Goal: Task Accomplishment & Management: Complete application form

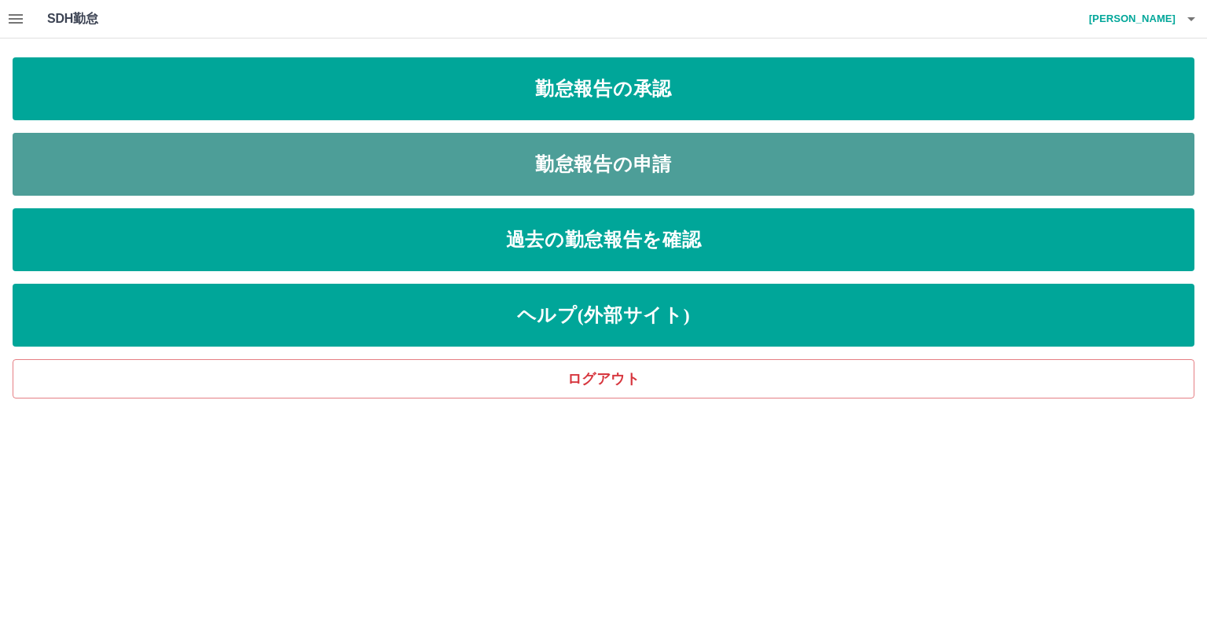
click at [601, 163] on link "勤怠報告の申請" at bounding box center [604, 164] width 1182 height 63
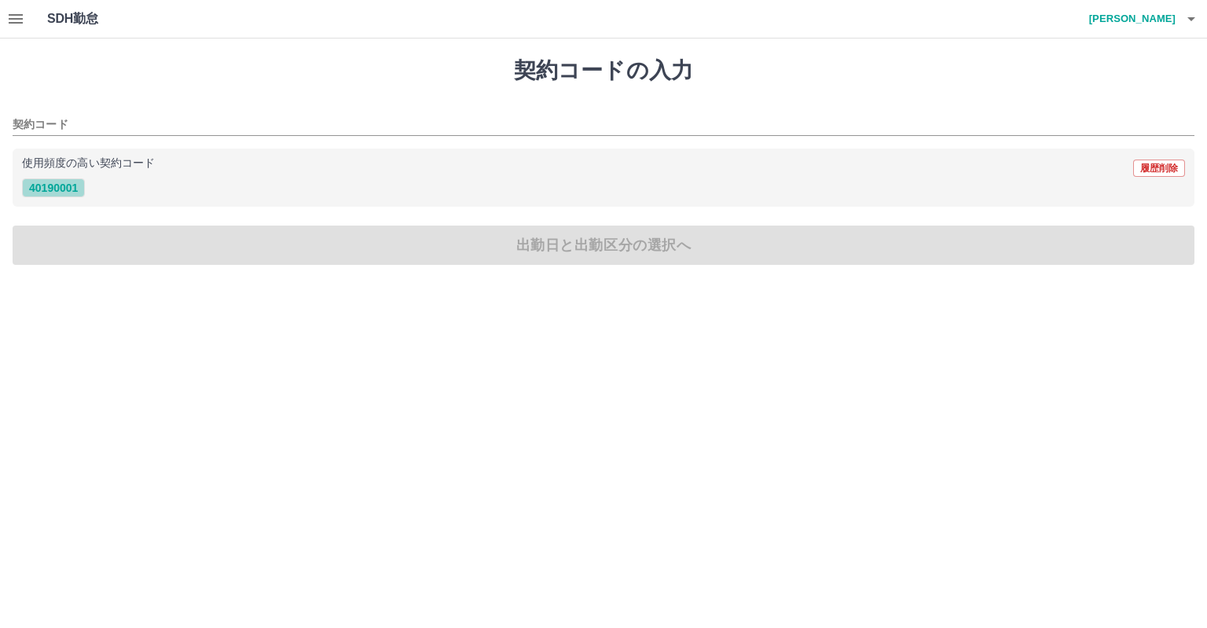
click at [72, 185] on button "40190001" at bounding box center [53, 187] width 63 height 19
type input "********"
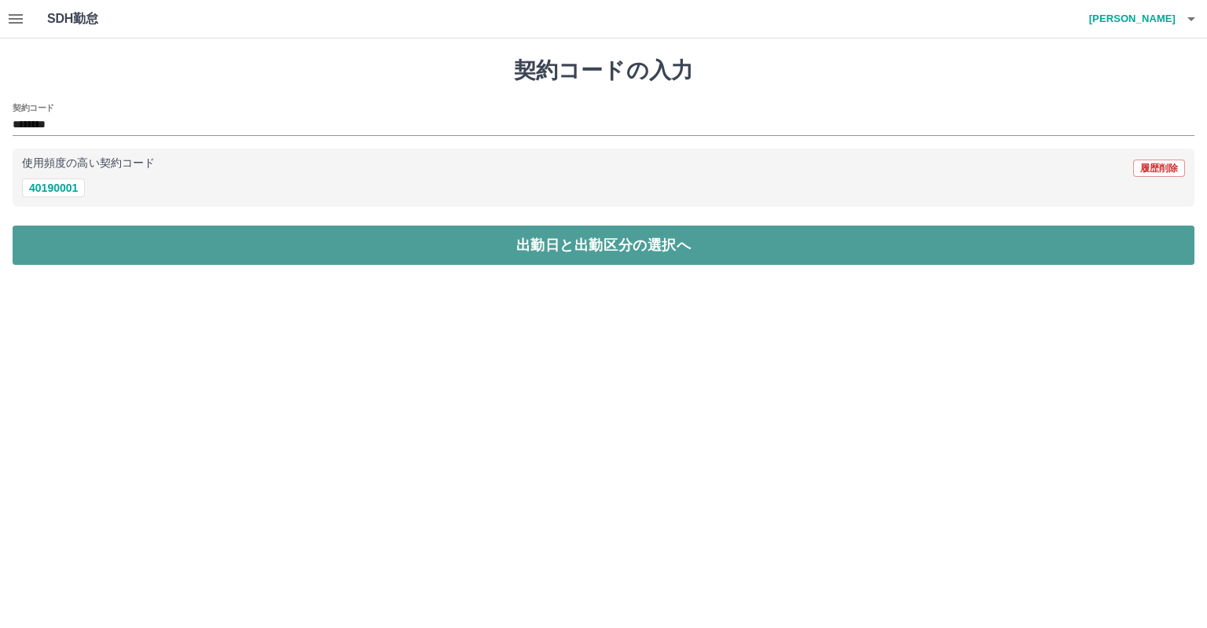
click at [158, 236] on button "出勤日と出勤区分の選択へ" at bounding box center [604, 245] width 1182 height 39
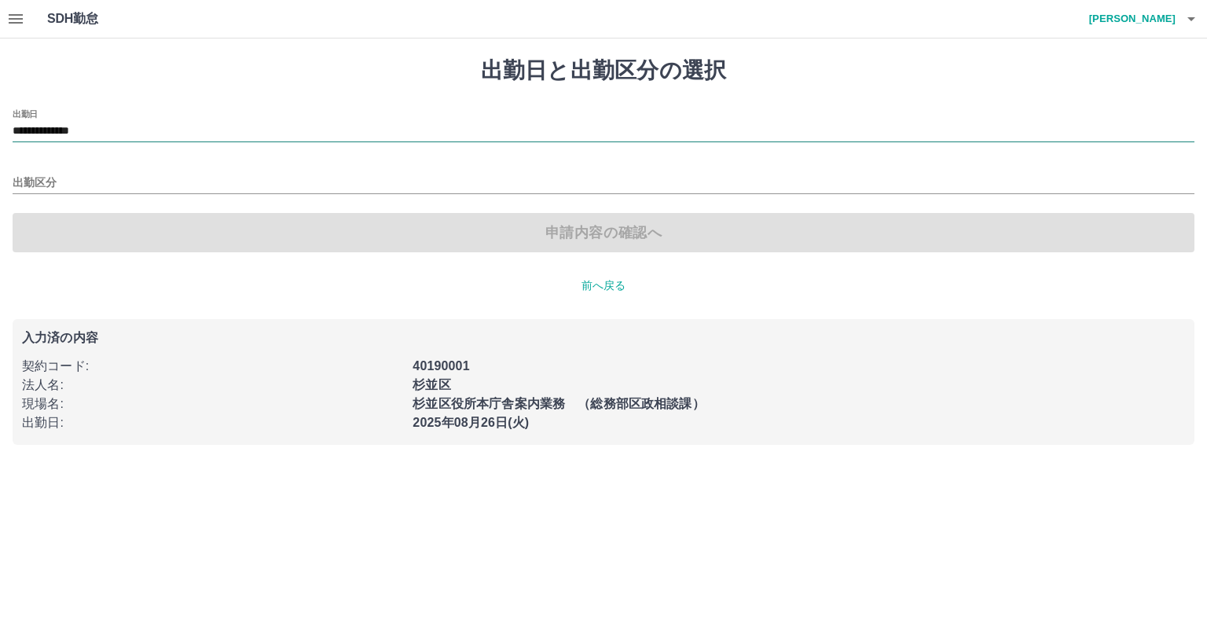
click at [123, 126] on input "**********" at bounding box center [604, 132] width 1182 height 20
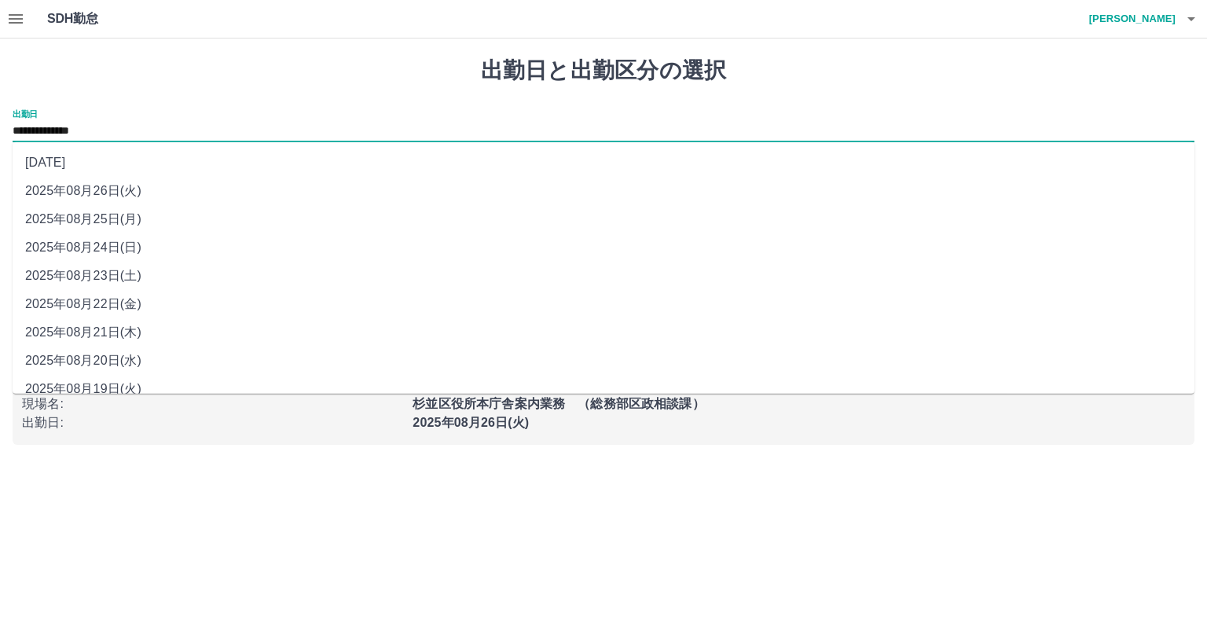
click at [127, 211] on li "2025年08月25日(月)" at bounding box center [604, 219] width 1182 height 28
type input "**********"
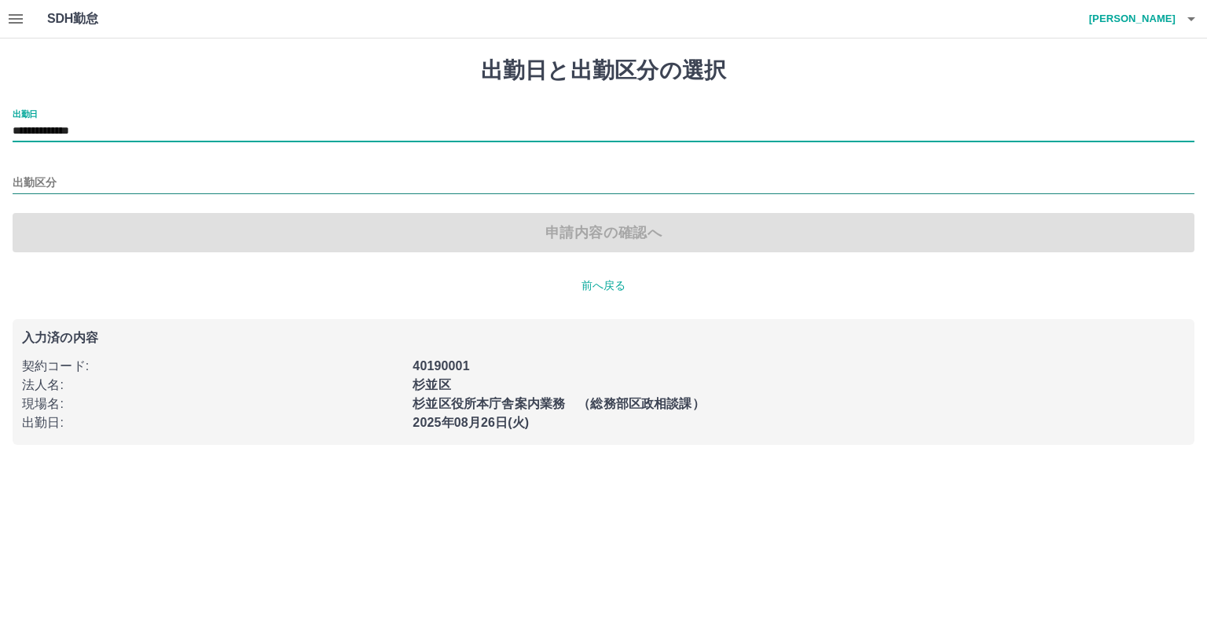
click at [120, 188] on input "出勤区分" at bounding box center [604, 184] width 1182 height 20
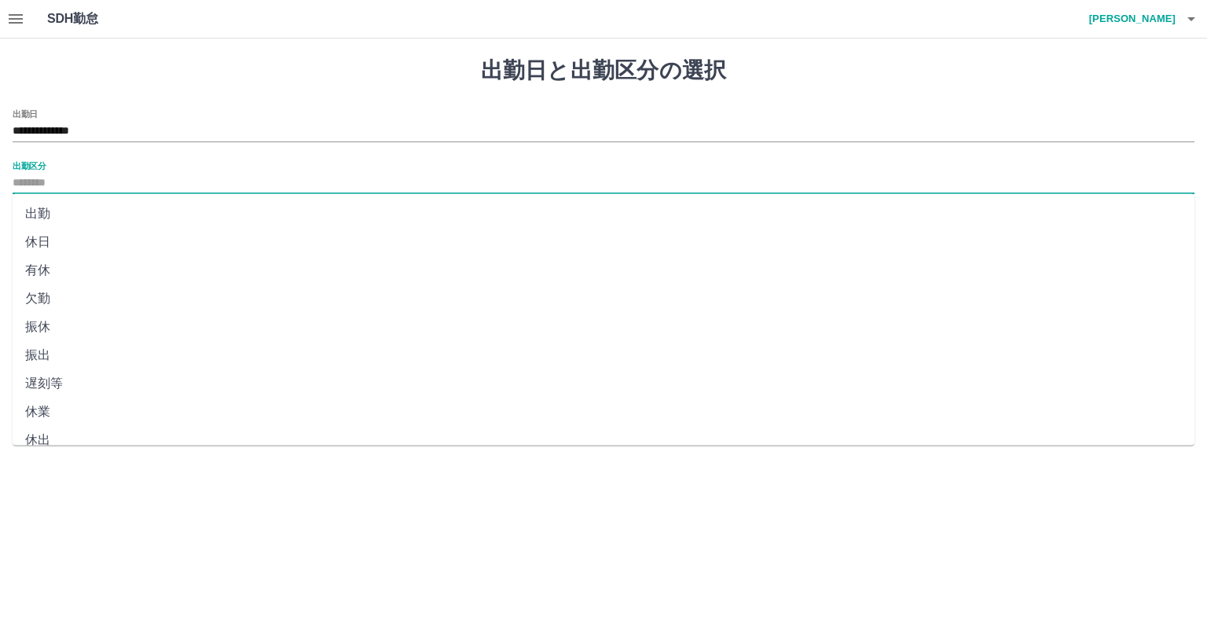
click at [119, 211] on li "出勤" at bounding box center [604, 214] width 1182 height 28
type input "**"
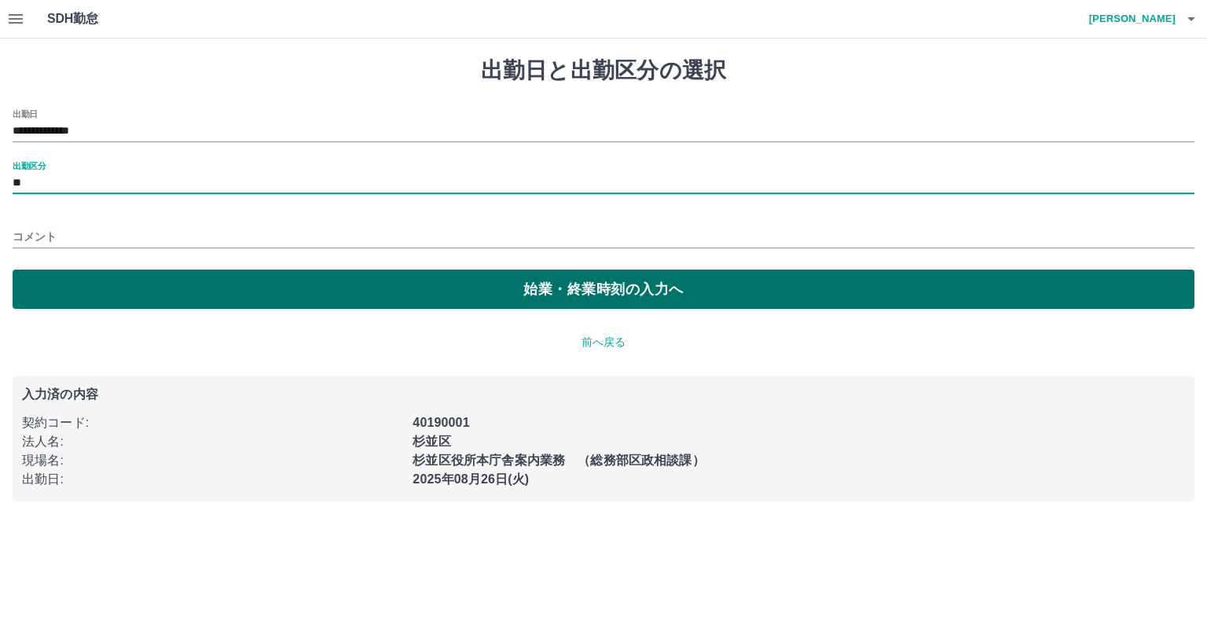
click at [116, 287] on button "始業・終業時刻の入力へ" at bounding box center [604, 289] width 1182 height 39
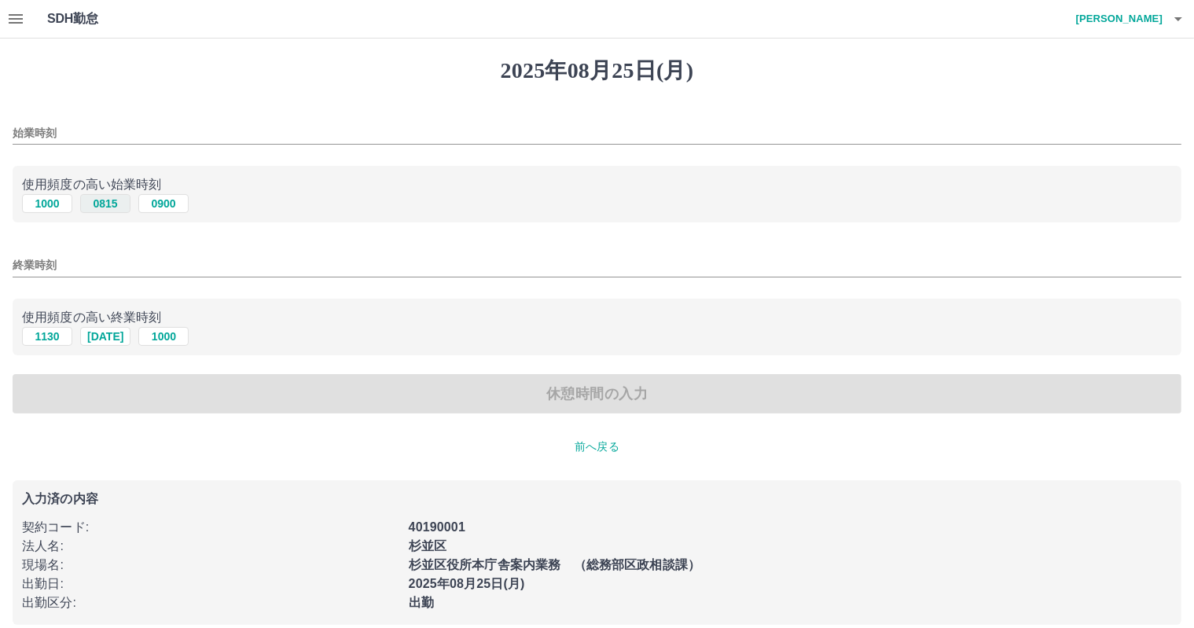
click at [86, 207] on button "0815" at bounding box center [105, 203] width 50 height 19
type input "****"
click at [109, 337] on button "1615" at bounding box center [105, 336] width 50 height 19
type input "****"
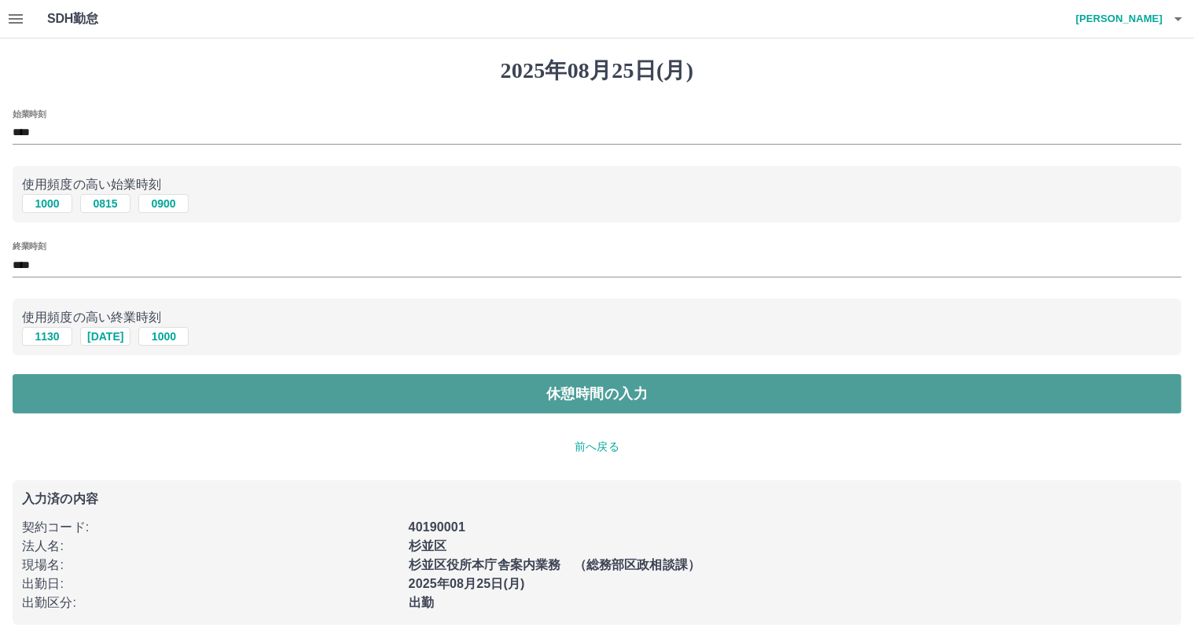
click at [113, 383] on button "休憩時間の入力" at bounding box center [597, 393] width 1169 height 39
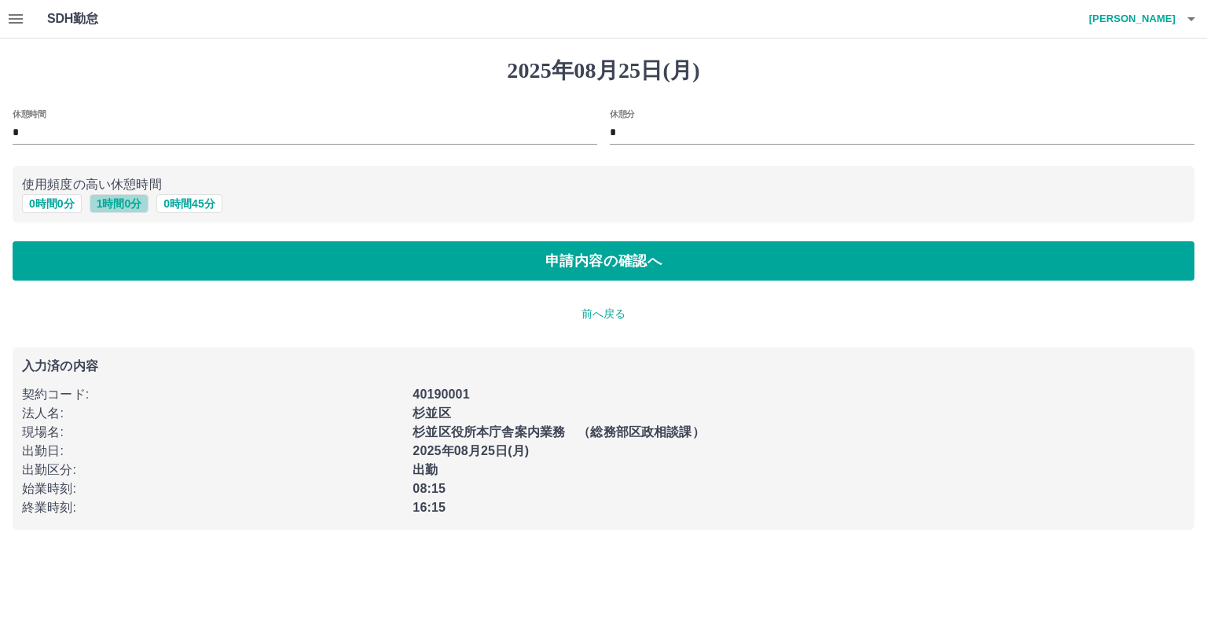
click at [102, 208] on button "1 時間 0 分" at bounding box center [120, 203] width 60 height 19
type input "*"
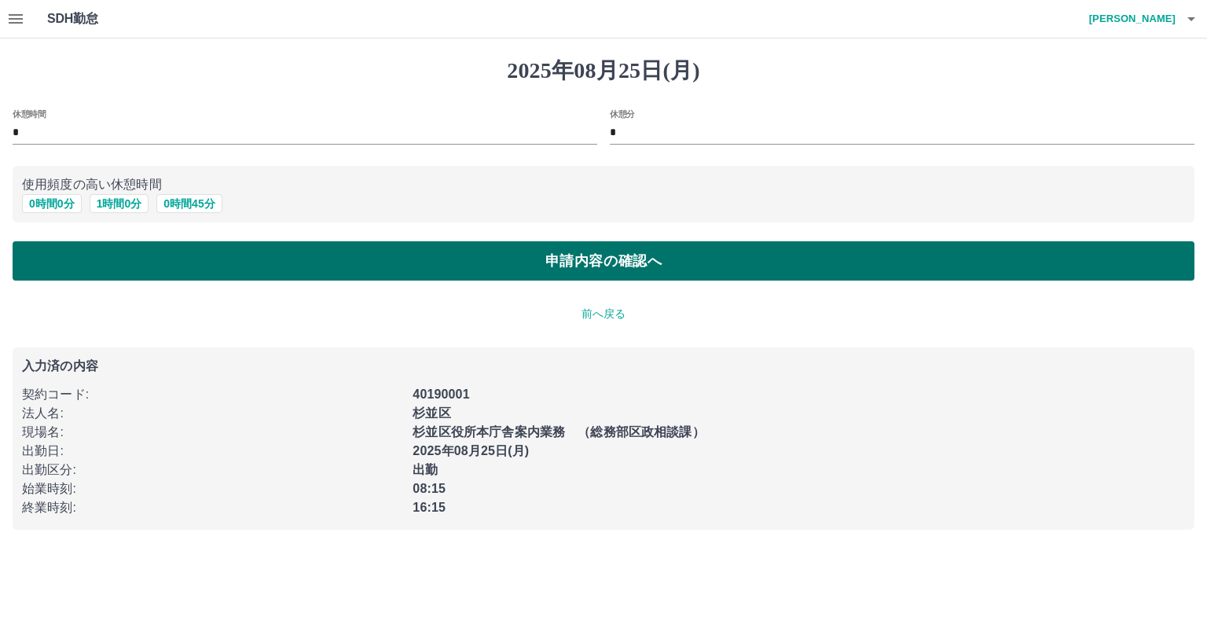
click at [116, 259] on button "申請内容の確認へ" at bounding box center [604, 260] width 1182 height 39
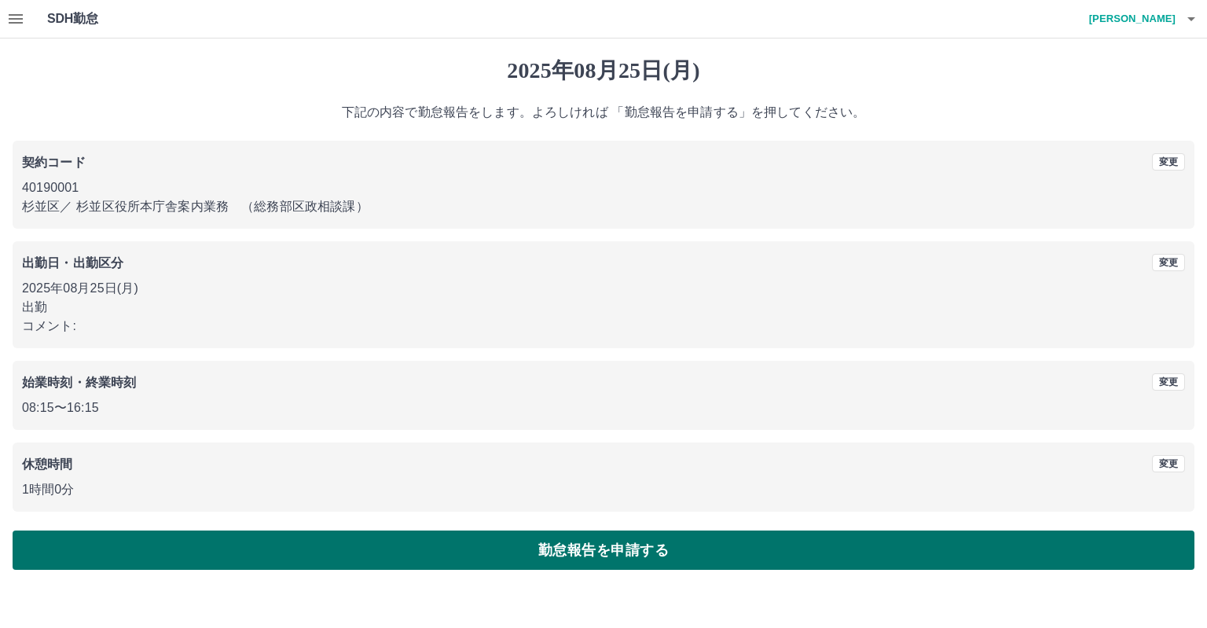
click at [217, 546] on button "勤怠報告を申請する" at bounding box center [604, 550] width 1182 height 39
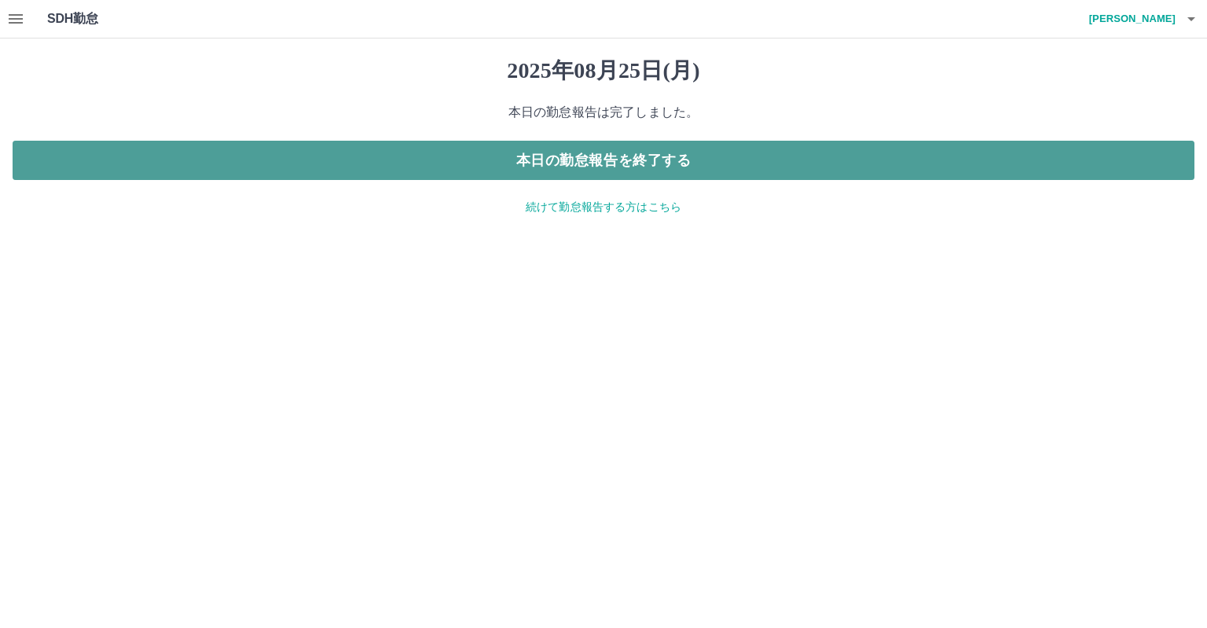
click at [443, 160] on button "本日の勤怠報告を終了する" at bounding box center [604, 160] width 1182 height 39
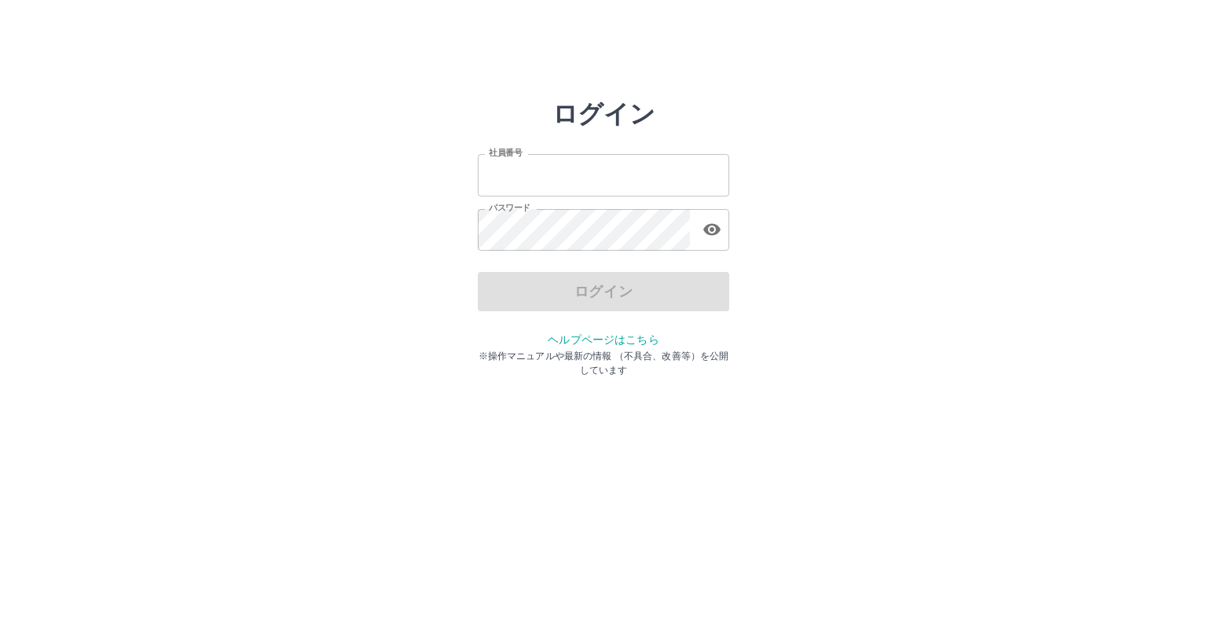
type input "*******"
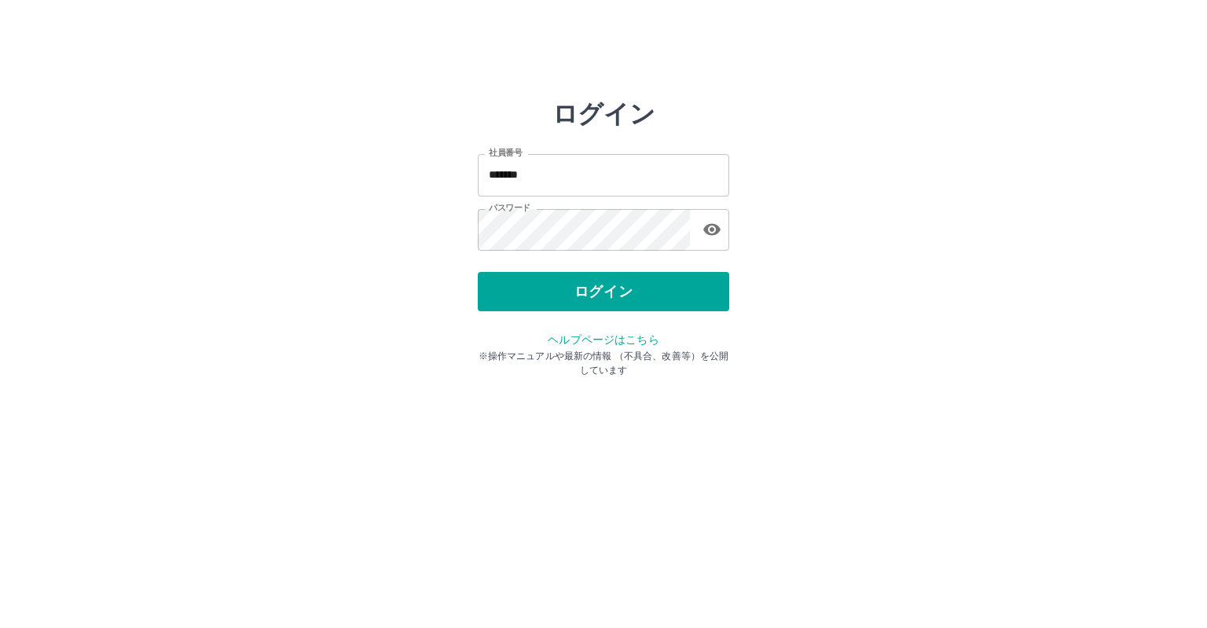
click at [515, 296] on div "ログイン" at bounding box center [604, 291] width 252 height 39
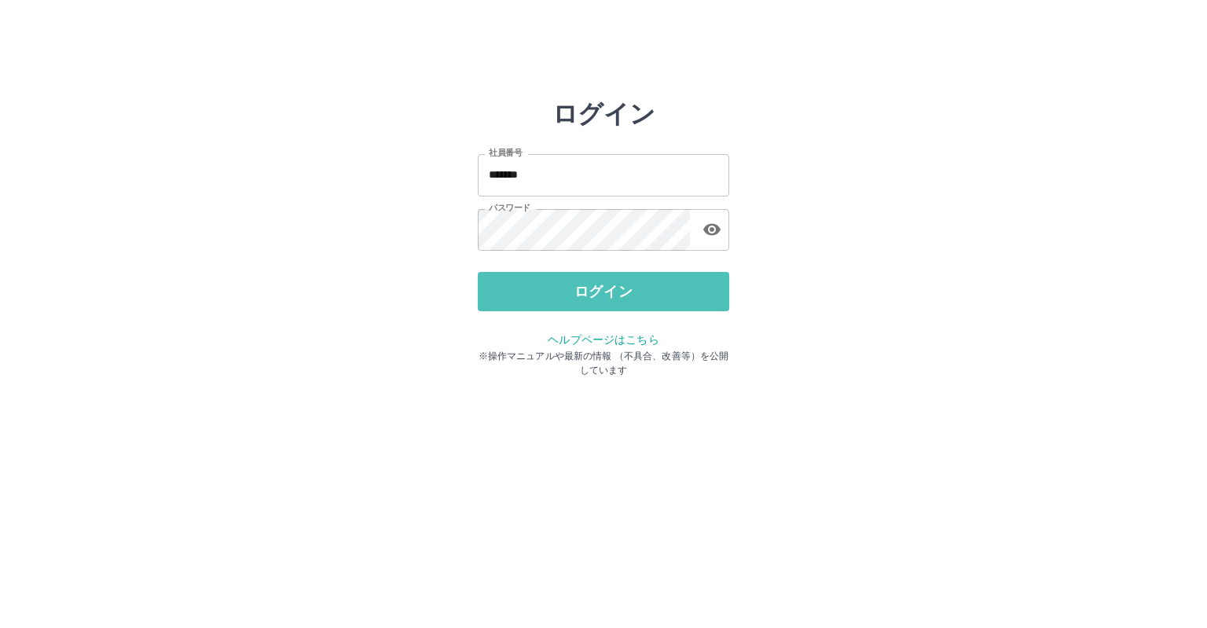
click at [515, 296] on button "ログイン" at bounding box center [604, 291] width 252 height 39
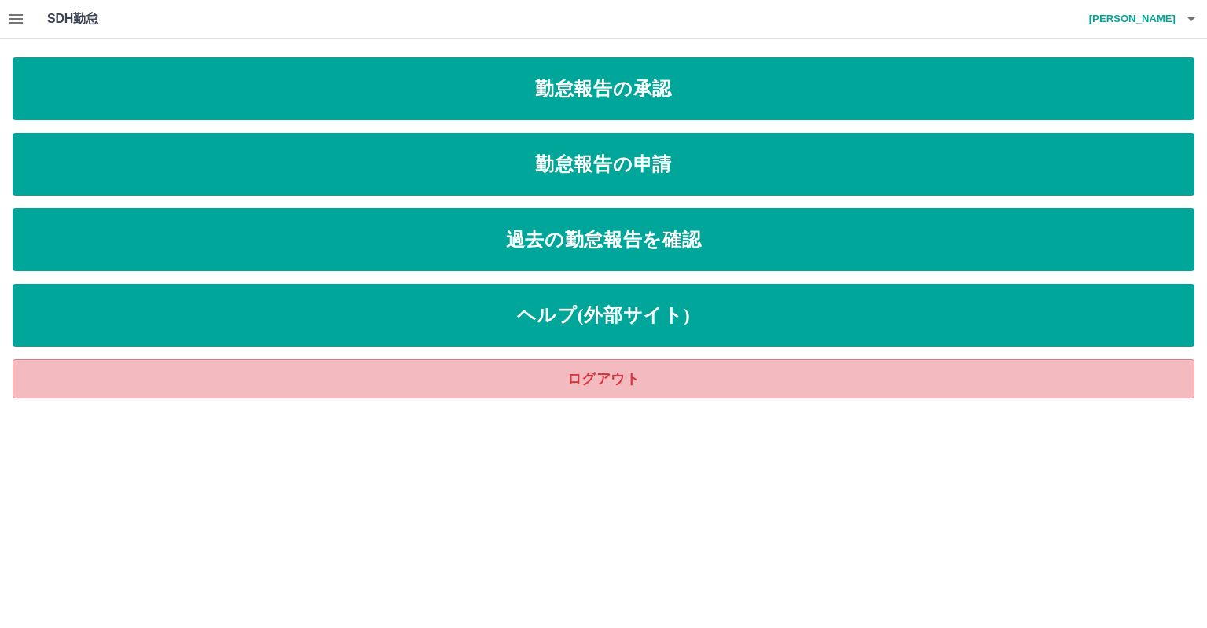
click at [682, 375] on link "ログアウト" at bounding box center [604, 378] width 1182 height 39
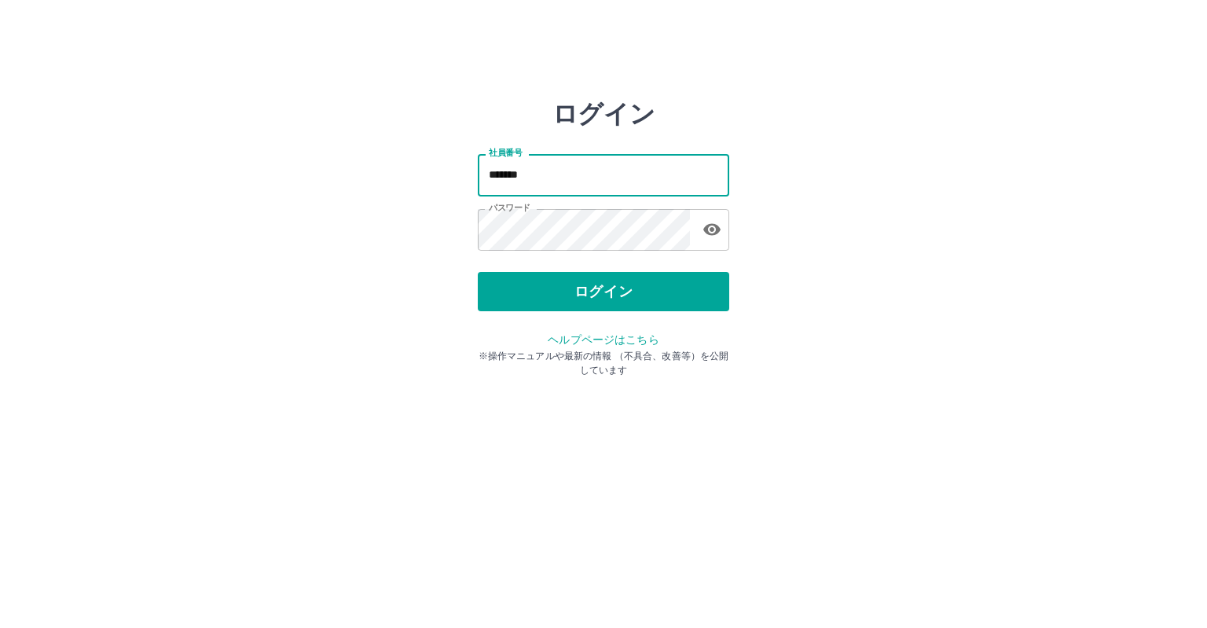
click at [589, 172] on input "*******" at bounding box center [604, 175] width 252 height 42
type input "*"
type input "*******"
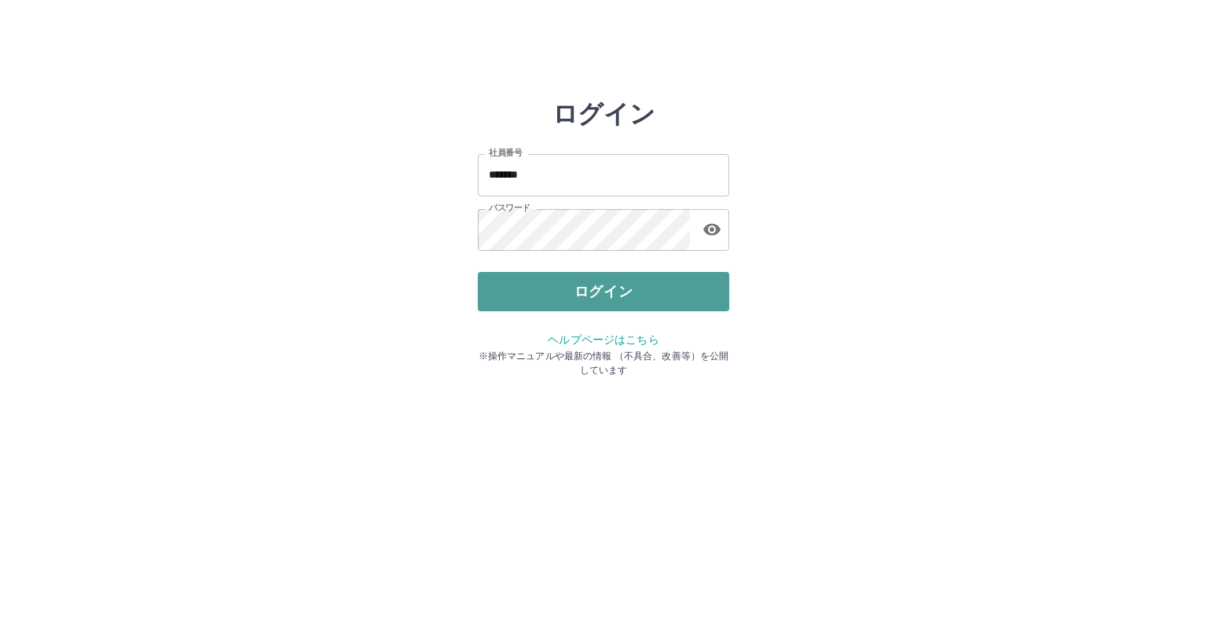
click at [600, 296] on button "ログイン" at bounding box center [604, 291] width 252 height 39
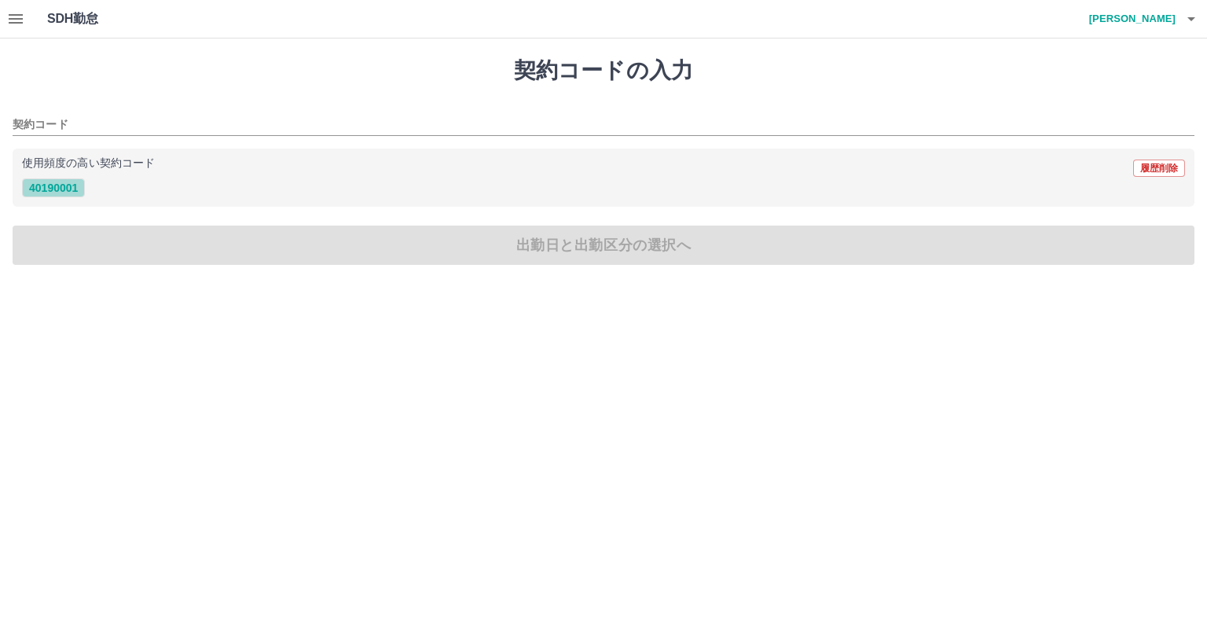
click at [71, 195] on button "40190001" at bounding box center [53, 187] width 63 height 19
type input "********"
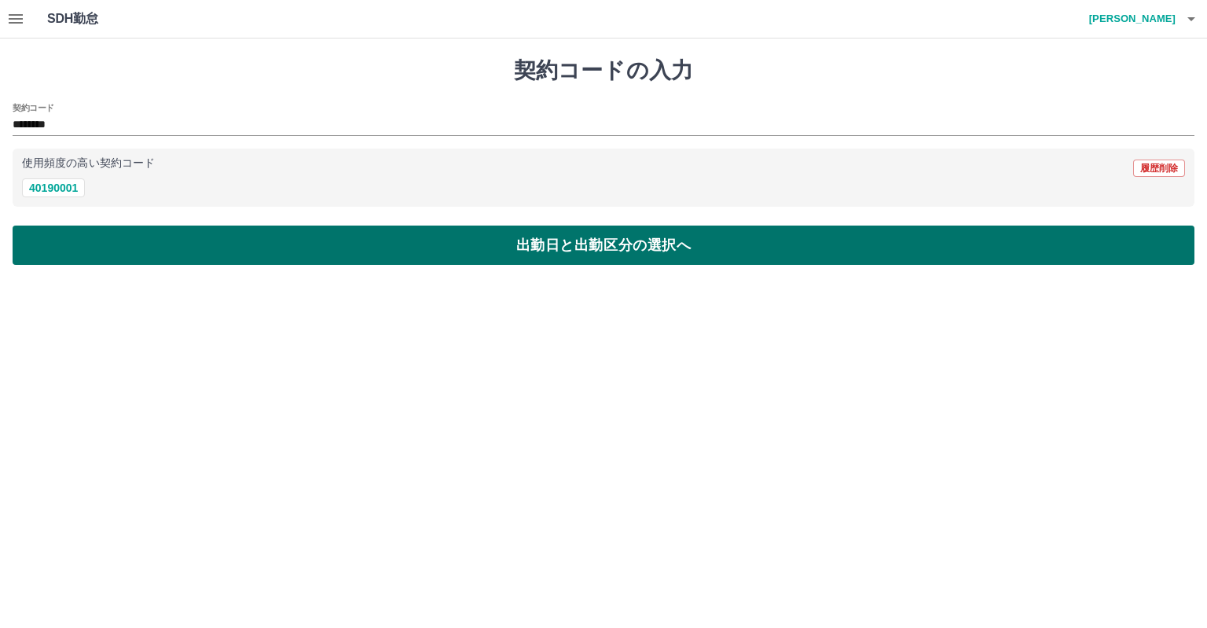
click at [85, 235] on button "出勤日と出勤区分の選択へ" at bounding box center [604, 245] width 1182 height 39
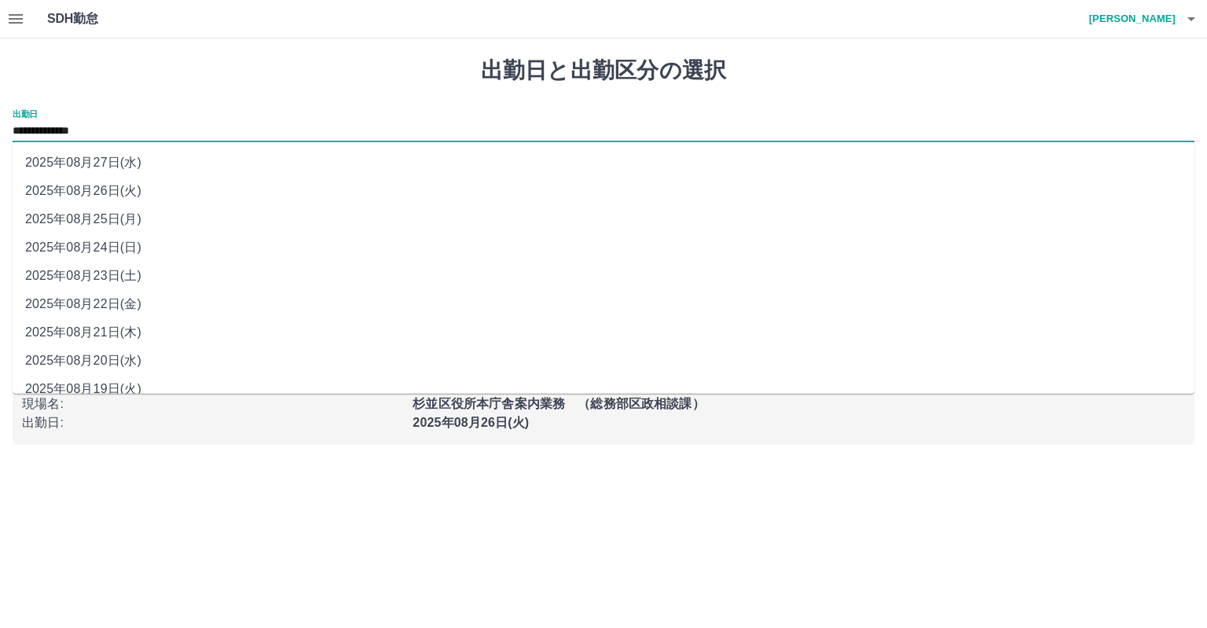
click at [86, 135] on input "**********" at bounding box center [604, 132] width 1182 height 20
click at [118, 220] on li "2025年08月25日(月)" at bounding box center [604, 219] width 1182 height 28
type input "**********"
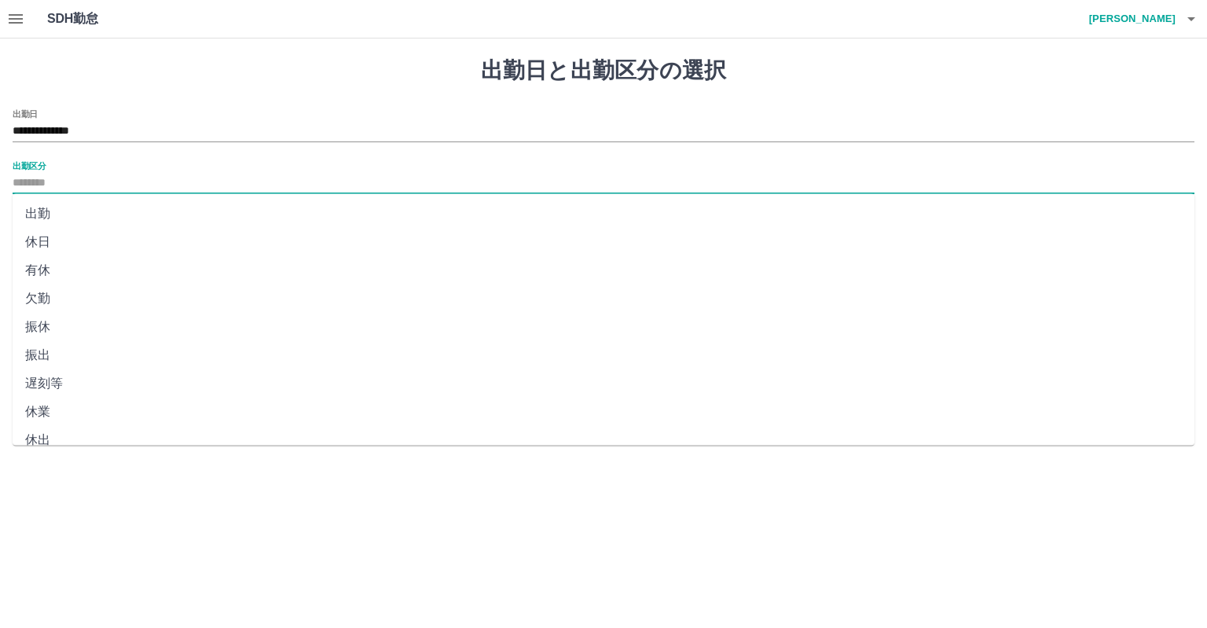
click at [102, 188] on input "出勤区分" at bounding box center [604, 184] width 1182 height 20
click at [81, 290] on li "産休等" at bounding box center [604, 296] width 1182 height 28
type input "***"
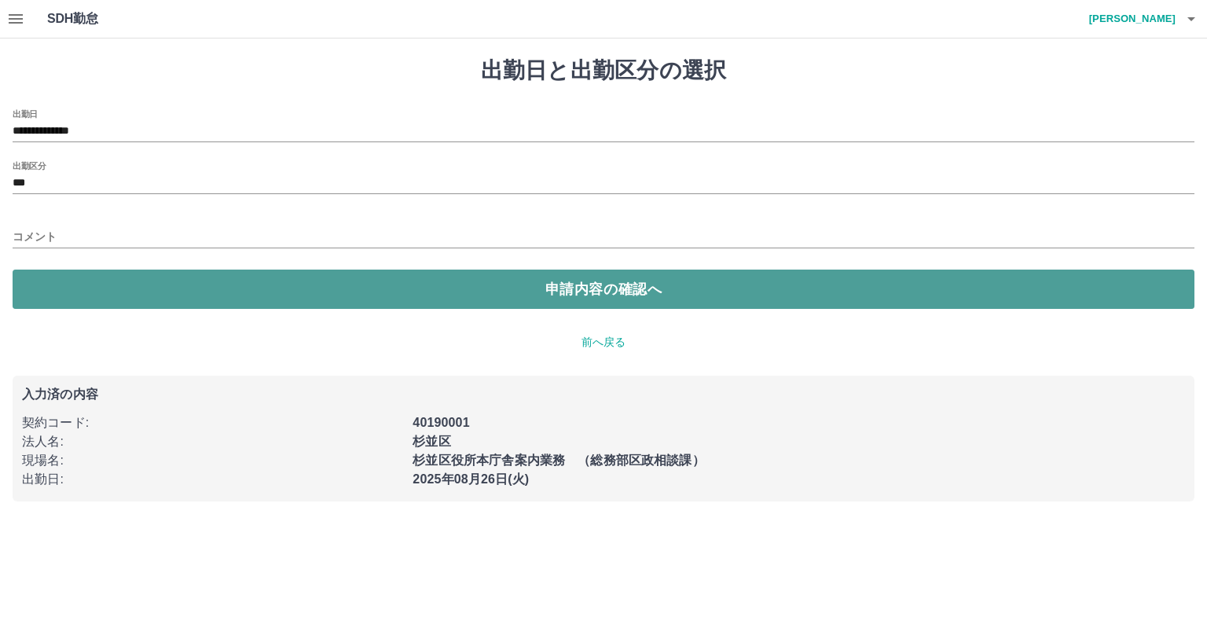
click at [81, 290] on button "申請内容の確認へ" at bounding box center [604, 289] width 1182 height 39
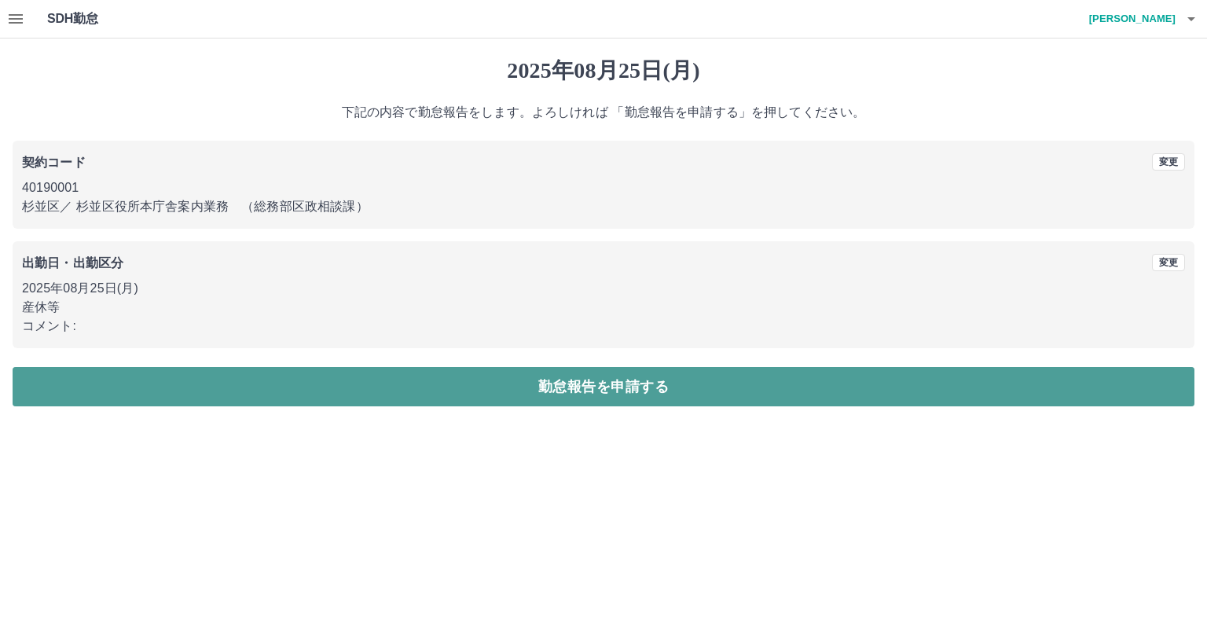
click at [127, 377] on button "勤怠報告を申請する" at bounding box center [604, 386] width 1182 height 39
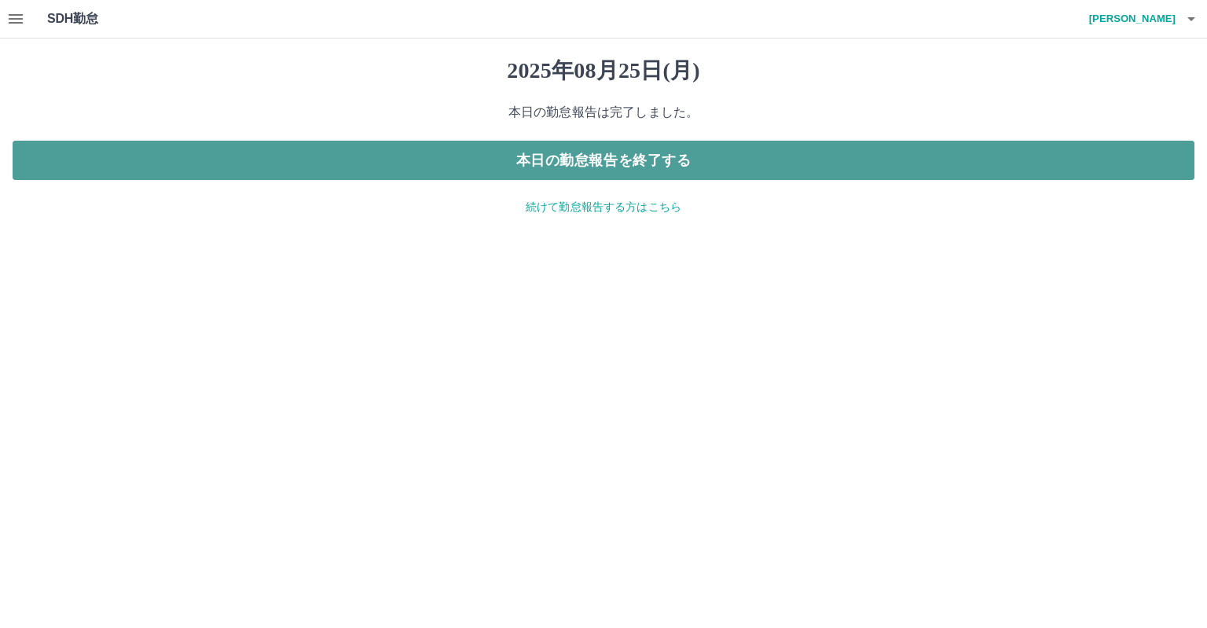
click at [487, 147] on button "本日の勤怠報告を終了する" at bounding box center [604, 160] width 1182 height 39
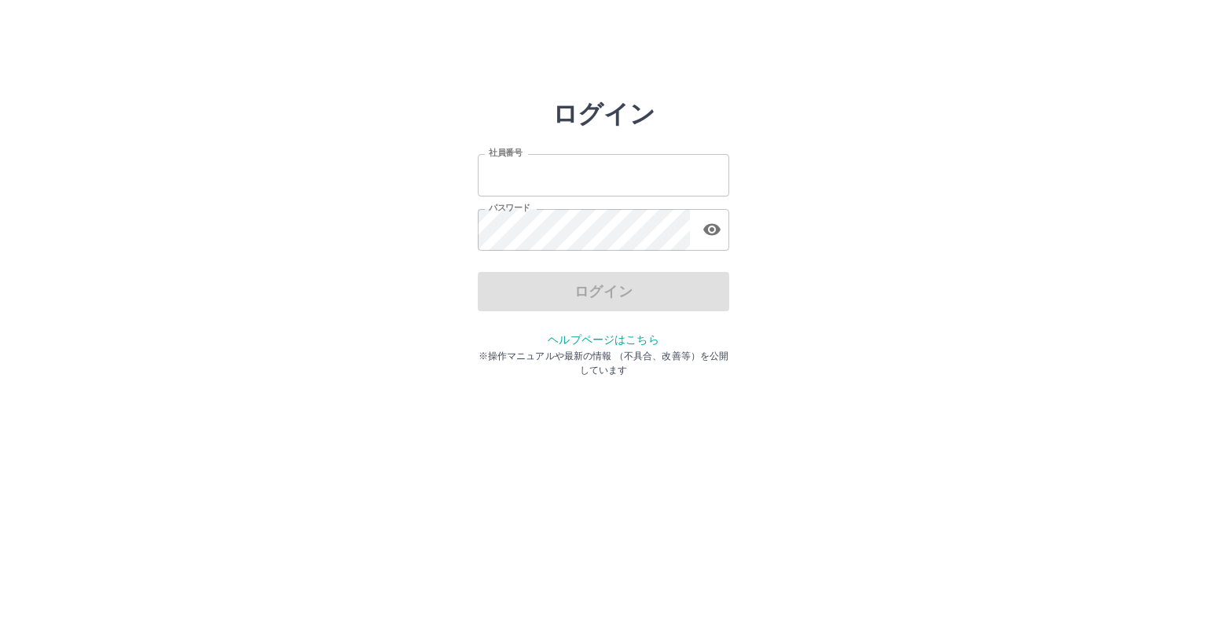
type input "*******"
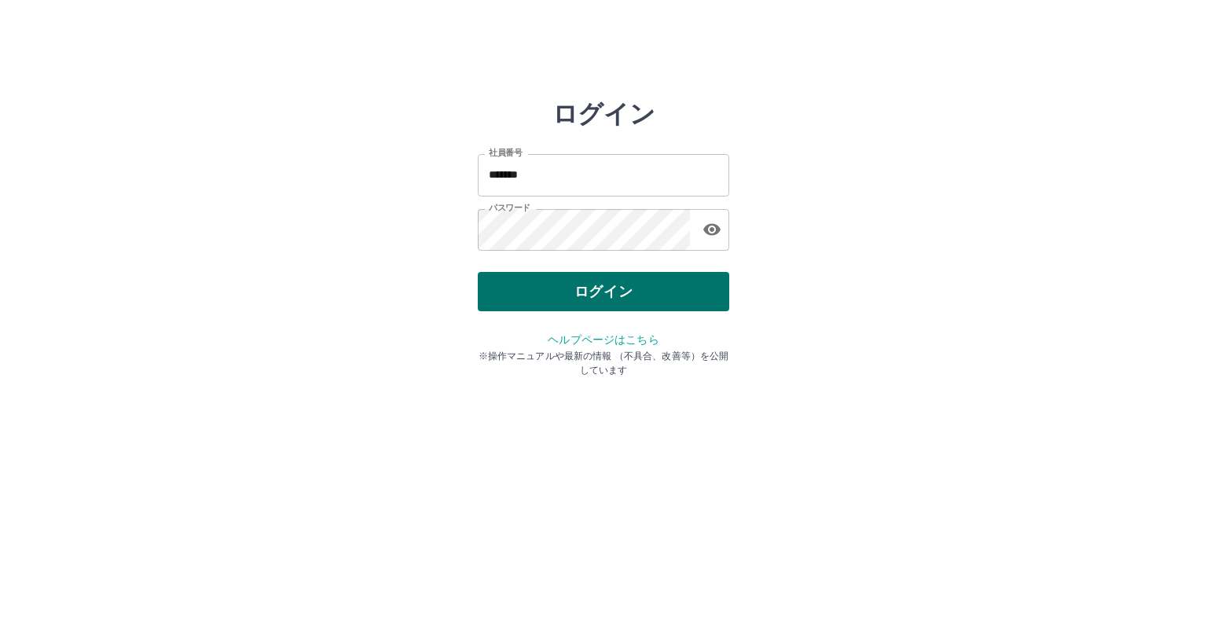
click at [534, 276] on div "ログイン" at bounding box center [604, 291] width 252 height 39
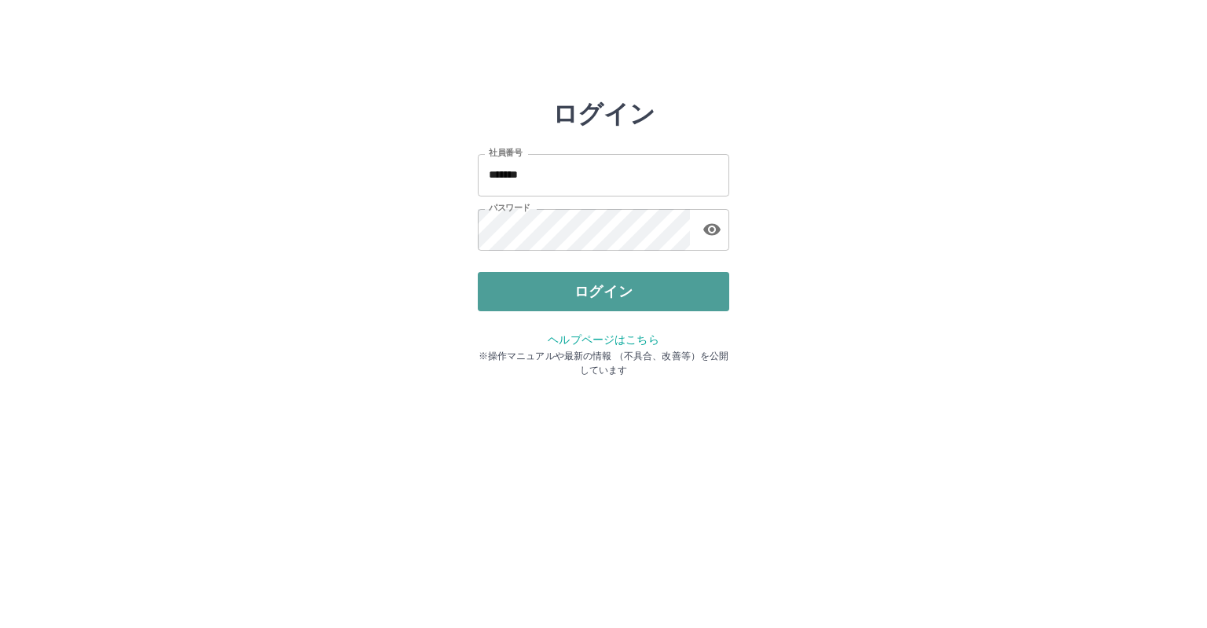
click at [534, 276] on button "ログイン" at bounding box center [604, 291] width 252 height 39
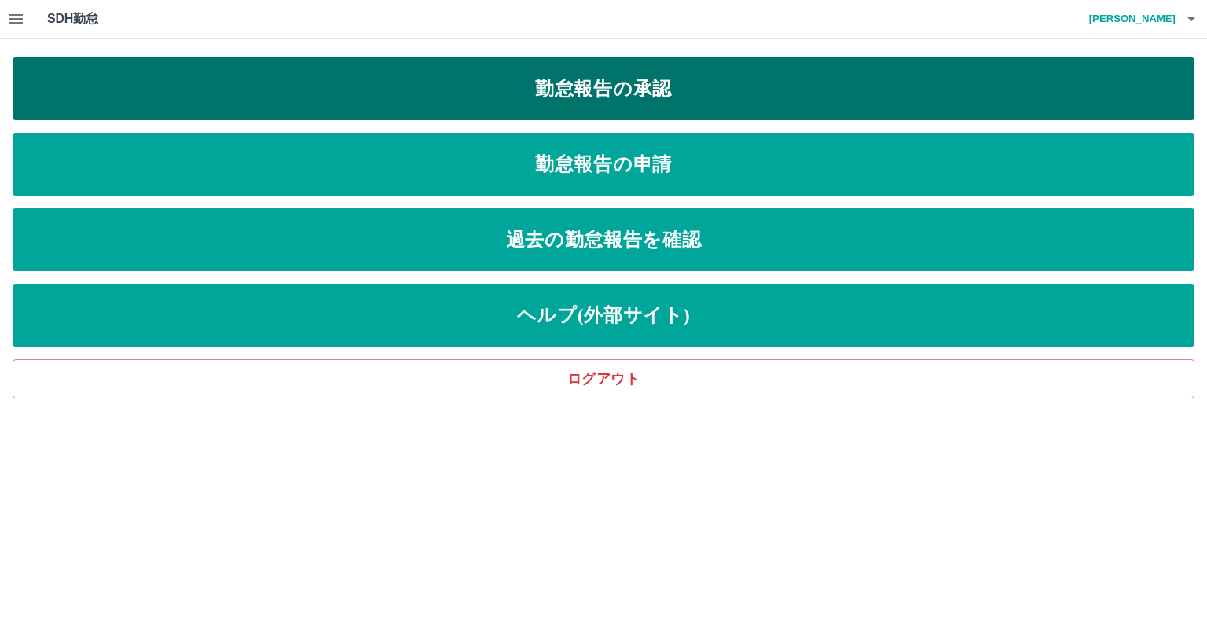
click at [558, 99] on link "勤怠報告の承認" at bounding box center [604, 88] width 1182 height 63
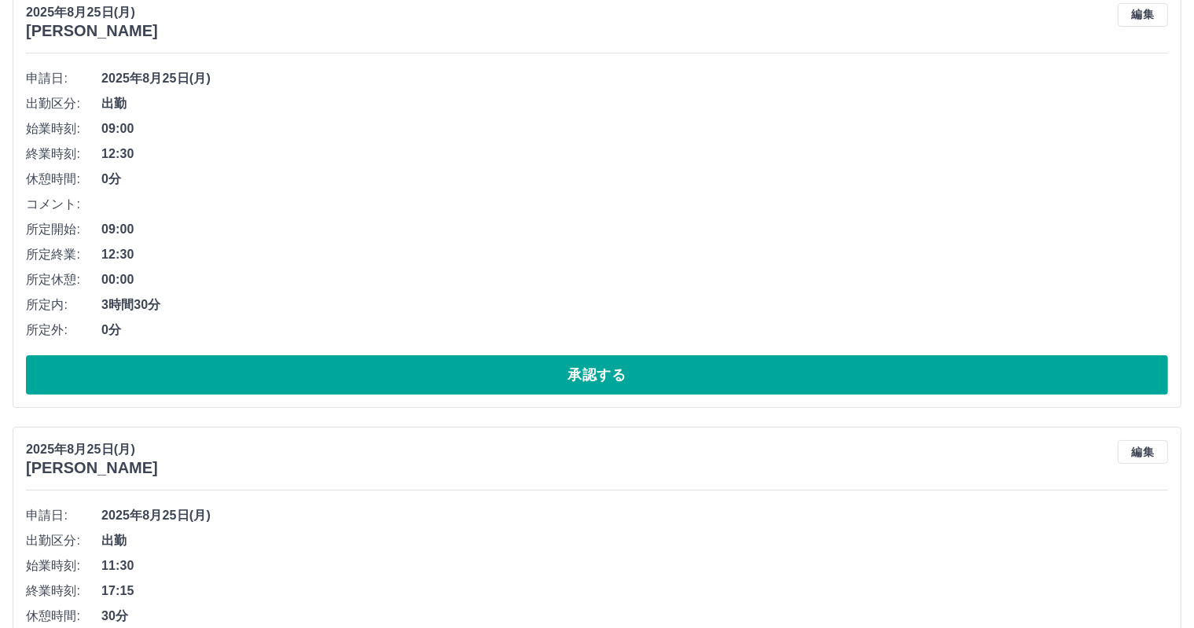
scroll to position [206, 0]
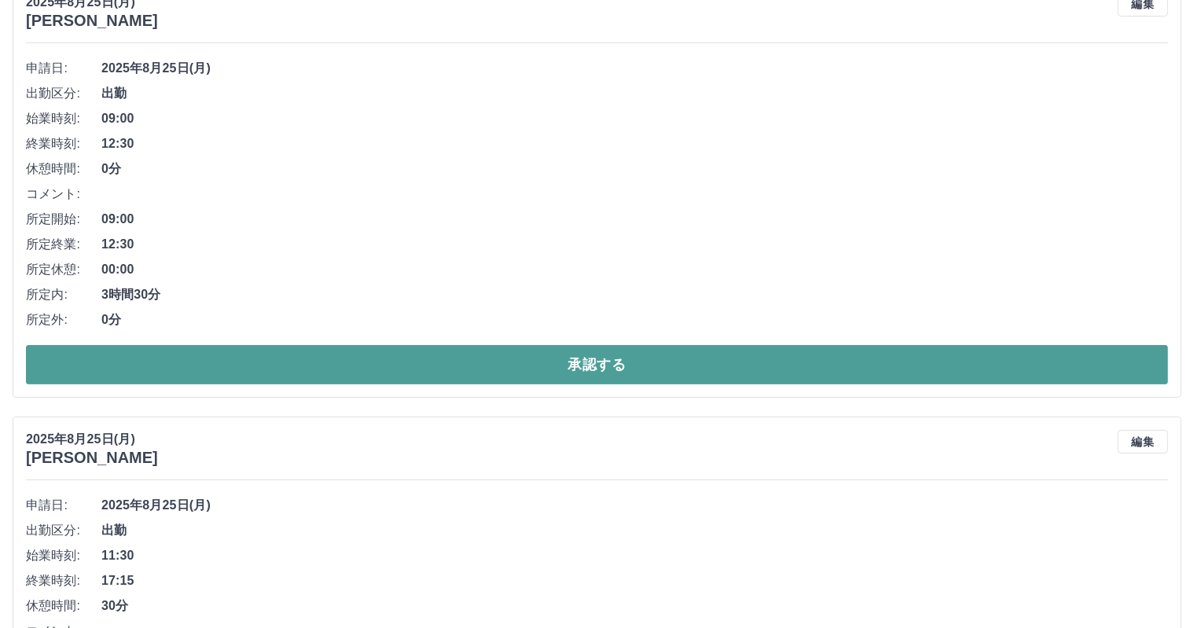
click at [488, 357] on button "承認する" at bounding box center [597, 364] width 1142 height 39
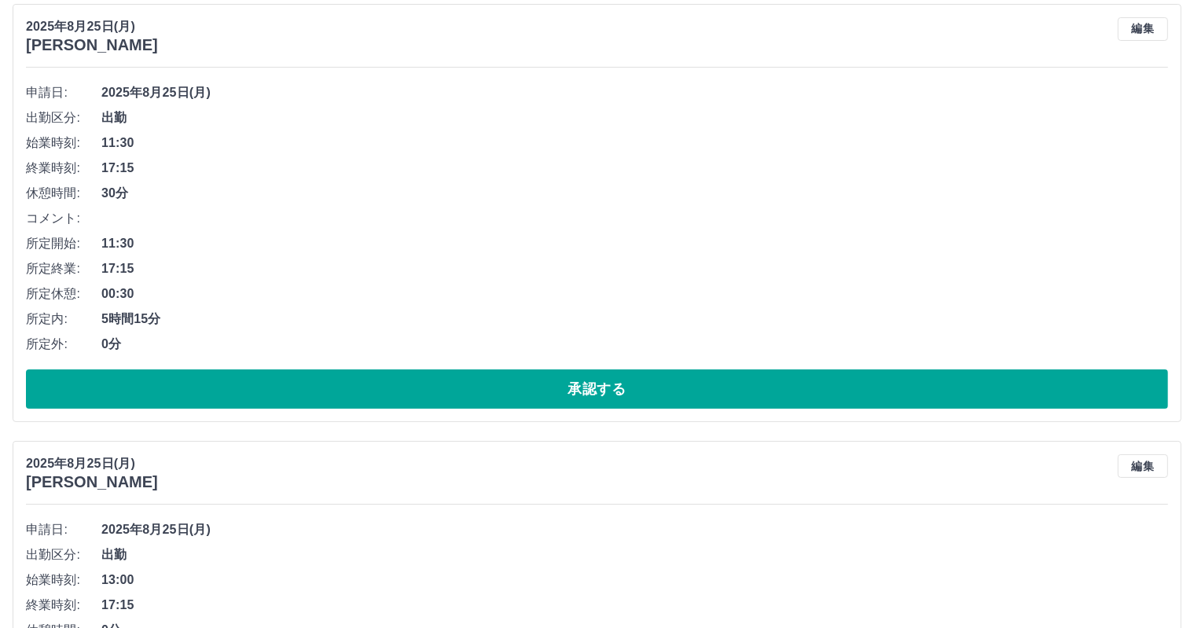
scroll to position [172, 0]
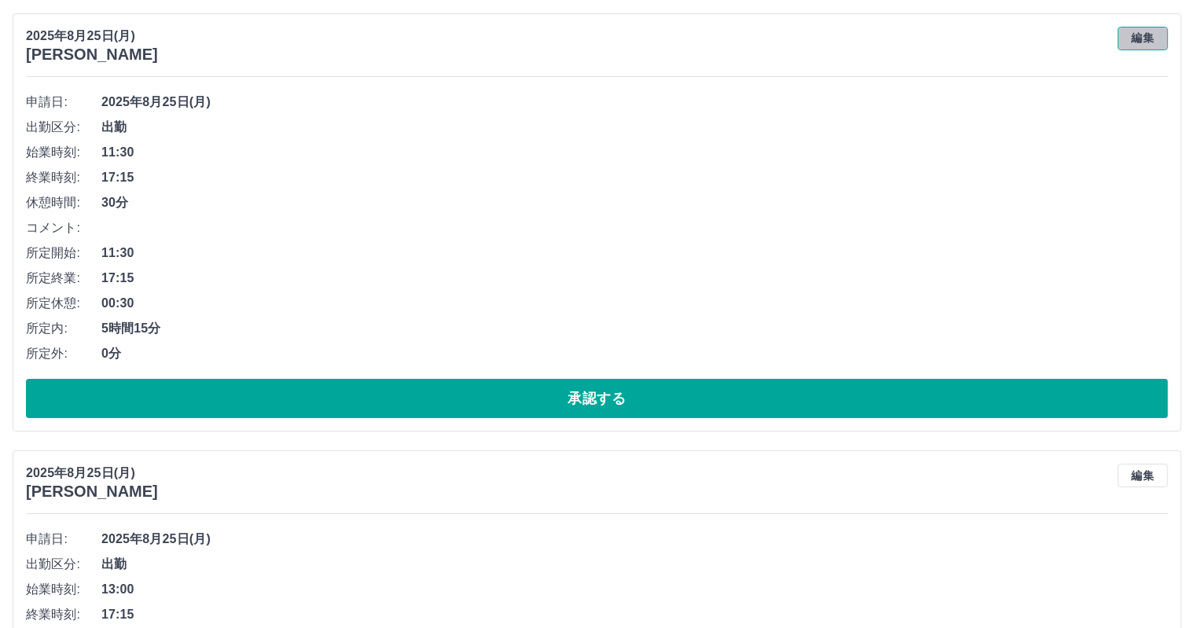
click at [1141, 43] on button "編集" at bounding box center [1143, 39] width 50 height 24
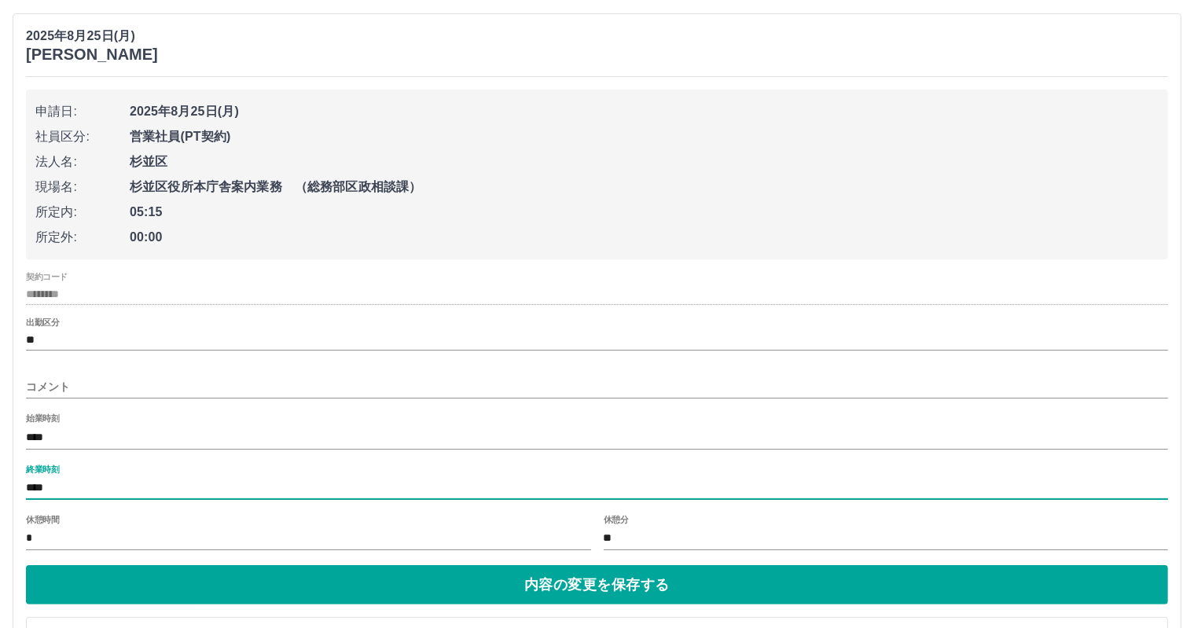
click at [109, 483] on input "****" at bounding box center [597, 488] width 1142 height 23
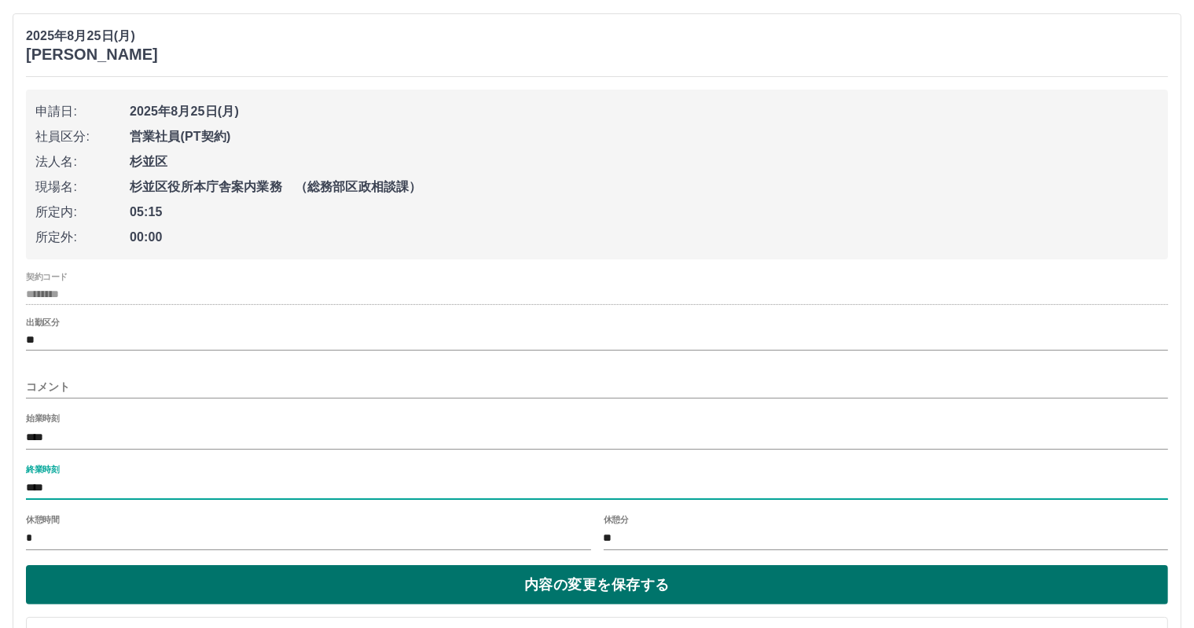
type input "****"
click at [185, 589] on button "内容の変更を保存する" at bounding box center [597, 584] width 1142 height 39
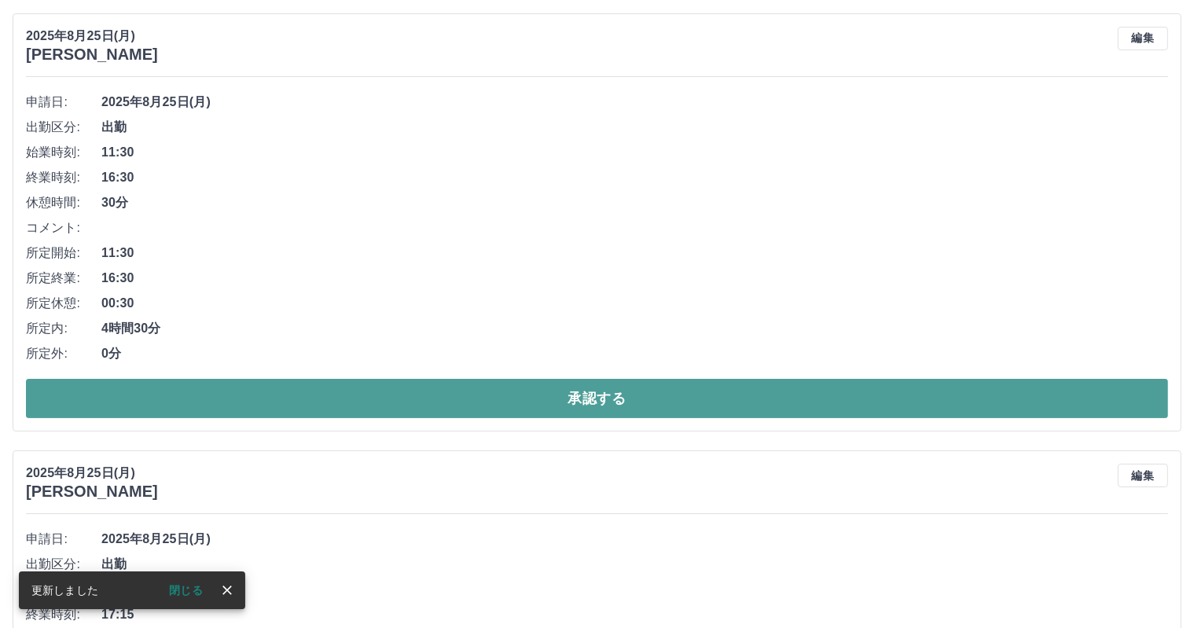
click at [363, 405] on button "承認する" at bounding box center [597, 398] width 1142 height 39
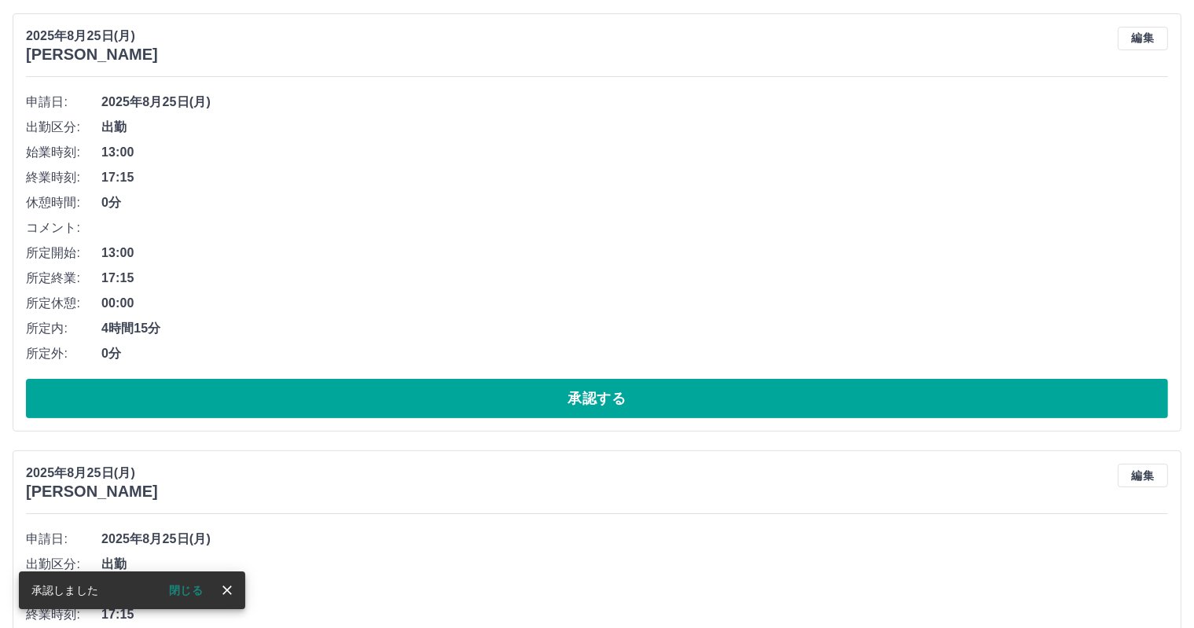
scroll to position [0, 0]
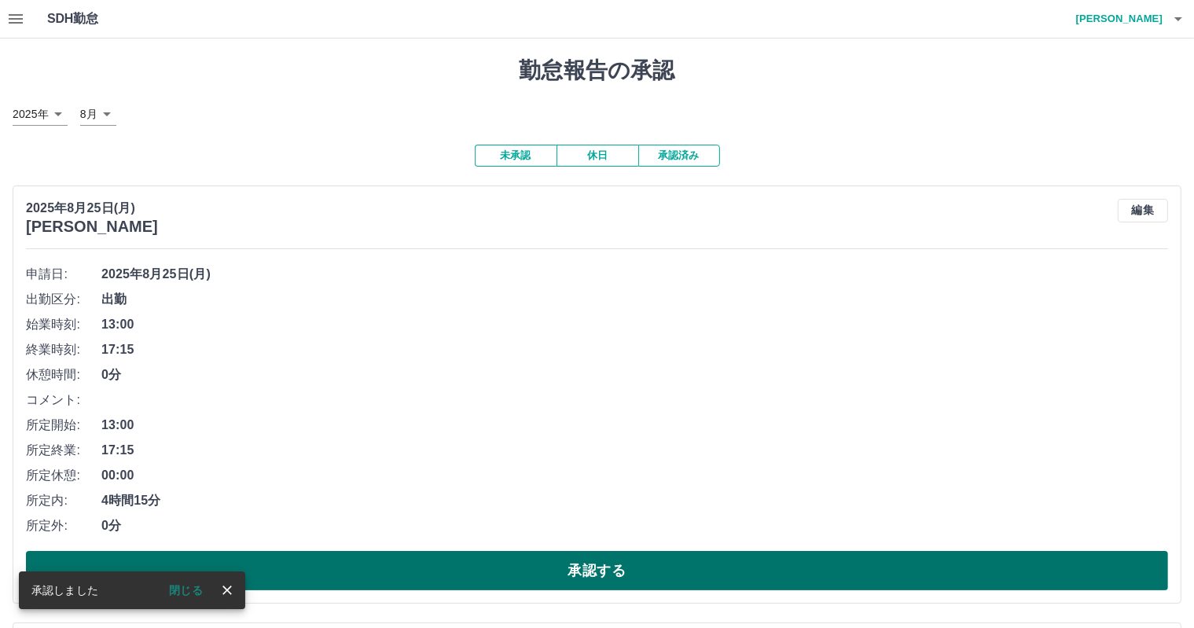
click at [426, 568] on button "承認する" at bounding box center [597, 570] width 1142 height 39
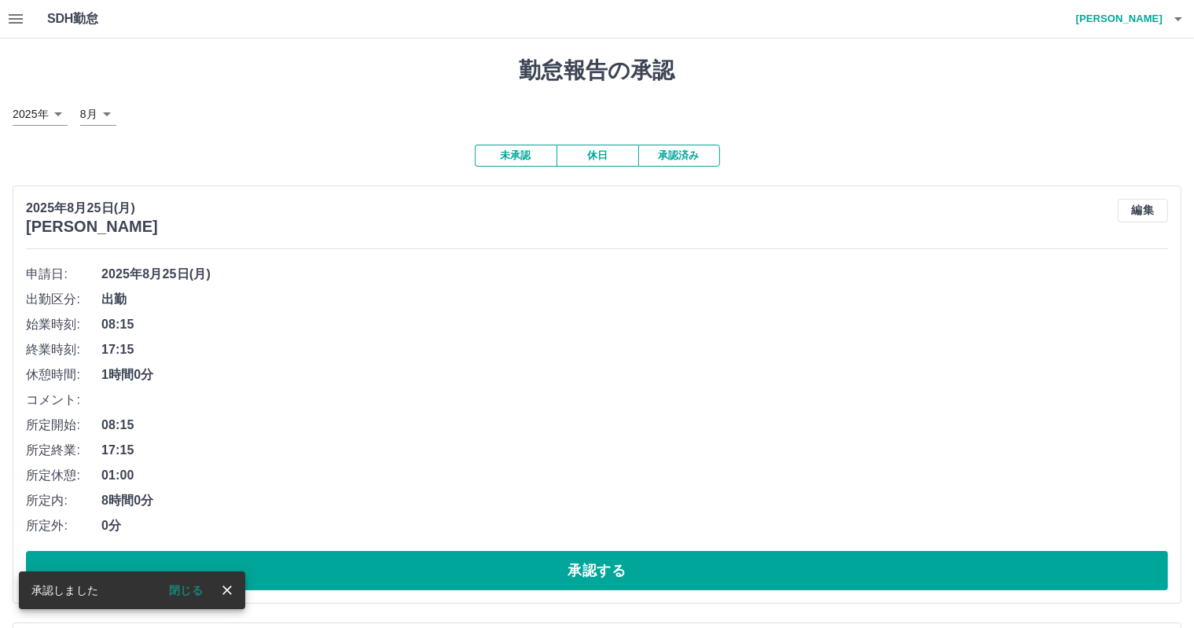
click at [426, 568] on button "承認する" at bounding box center [597, 570] width 1142 height 39
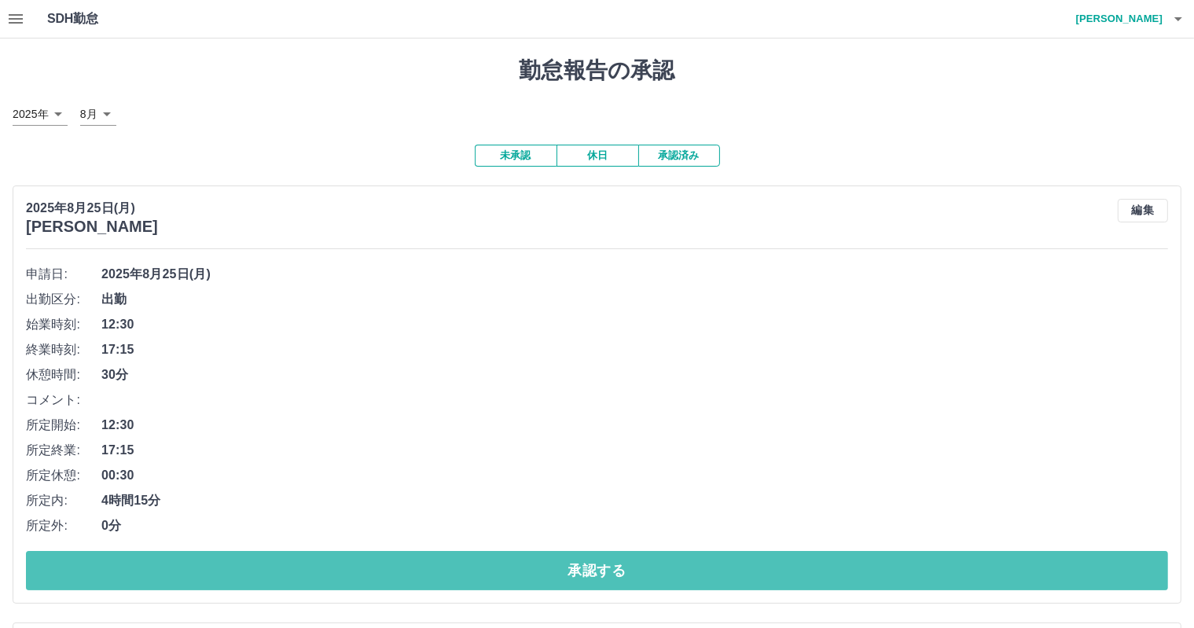
click at [426, 568] on button "承認する" at bounding box center [597, 570] width 1142 height 39
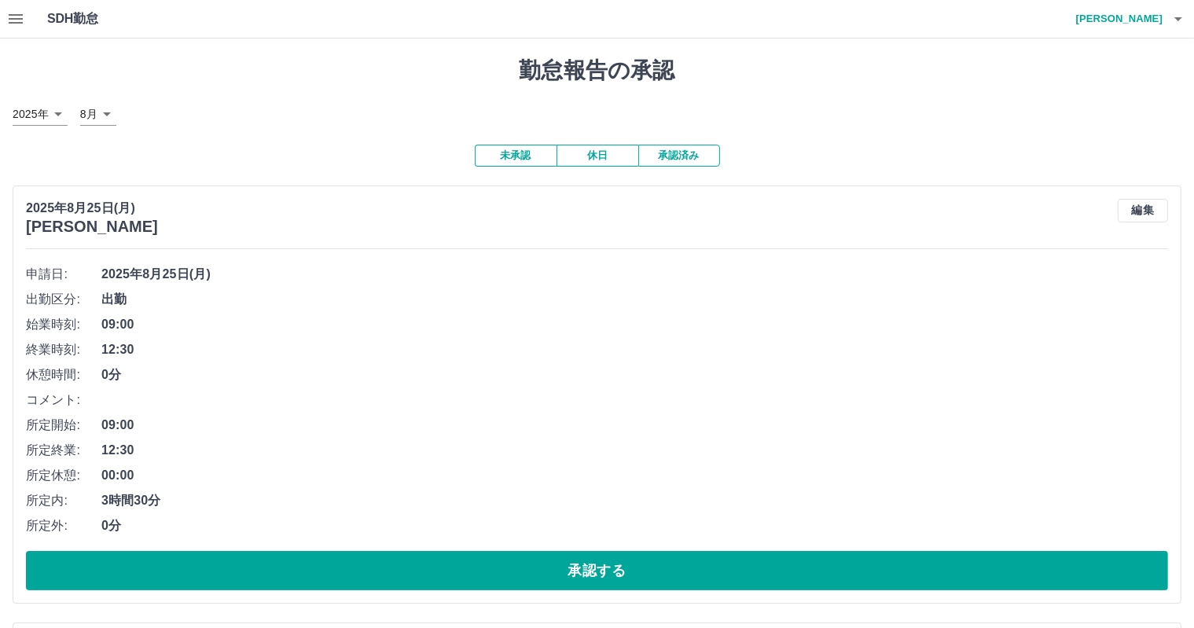
click at [426, 568] on button "承認する" at bounding box center [597, 570] width 1142 height 39
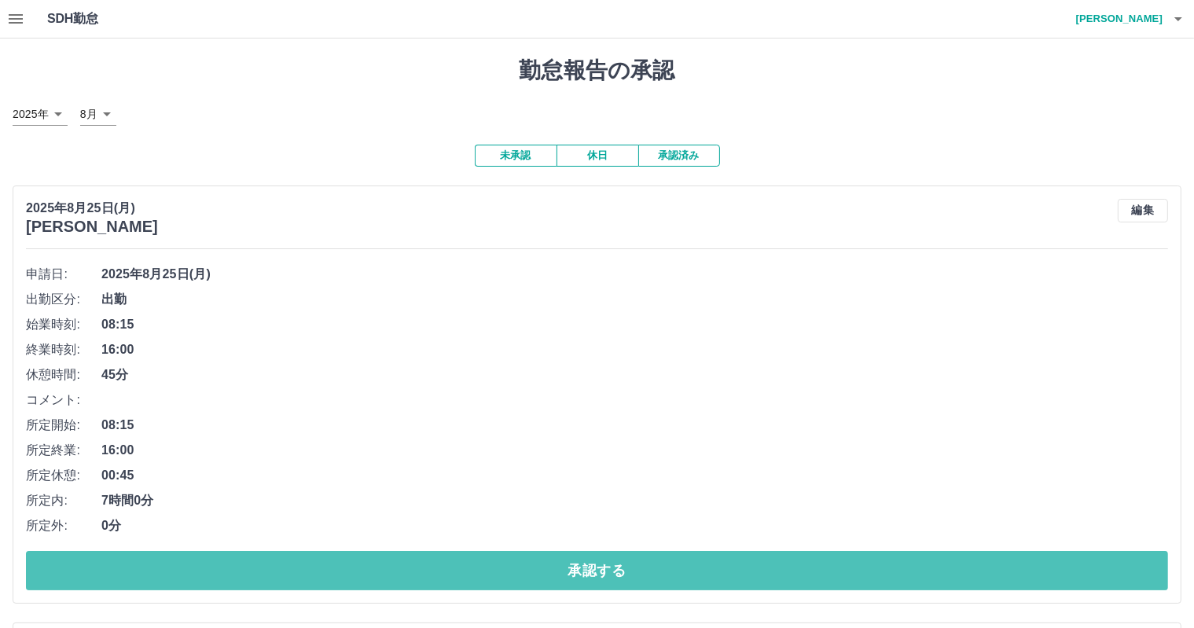
click at [426, 568] on button "承認する" at bounding box center [597, 570] width 1142 height 39
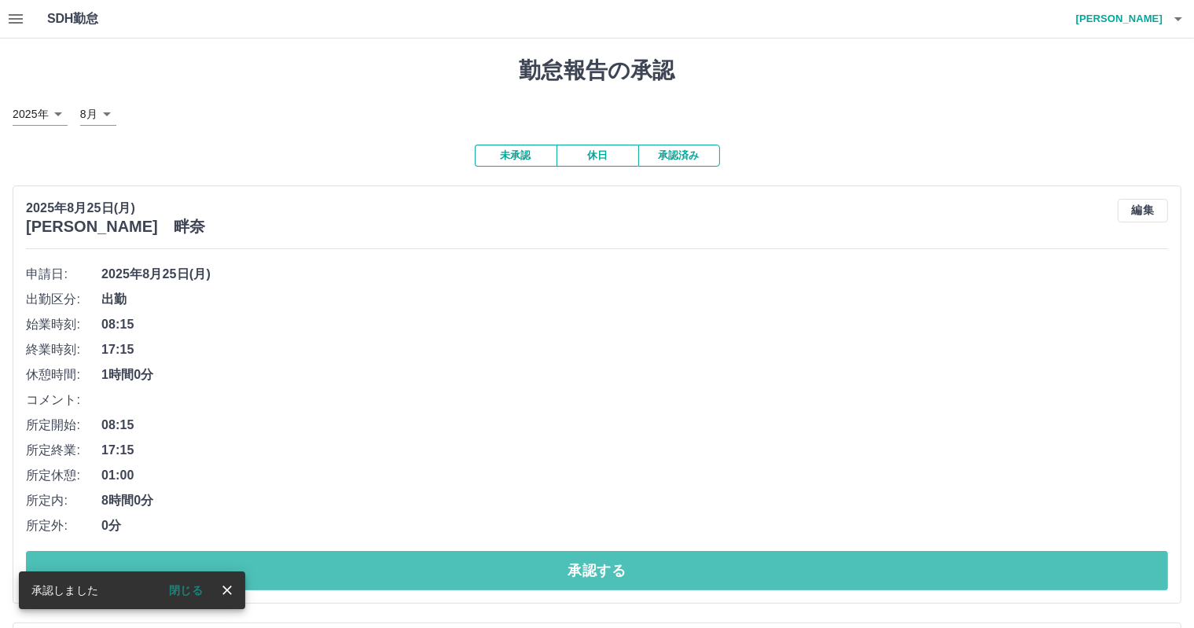
click at [426, 568] on button "承認する" at bounding box center [597, 570] width 1142 height 39
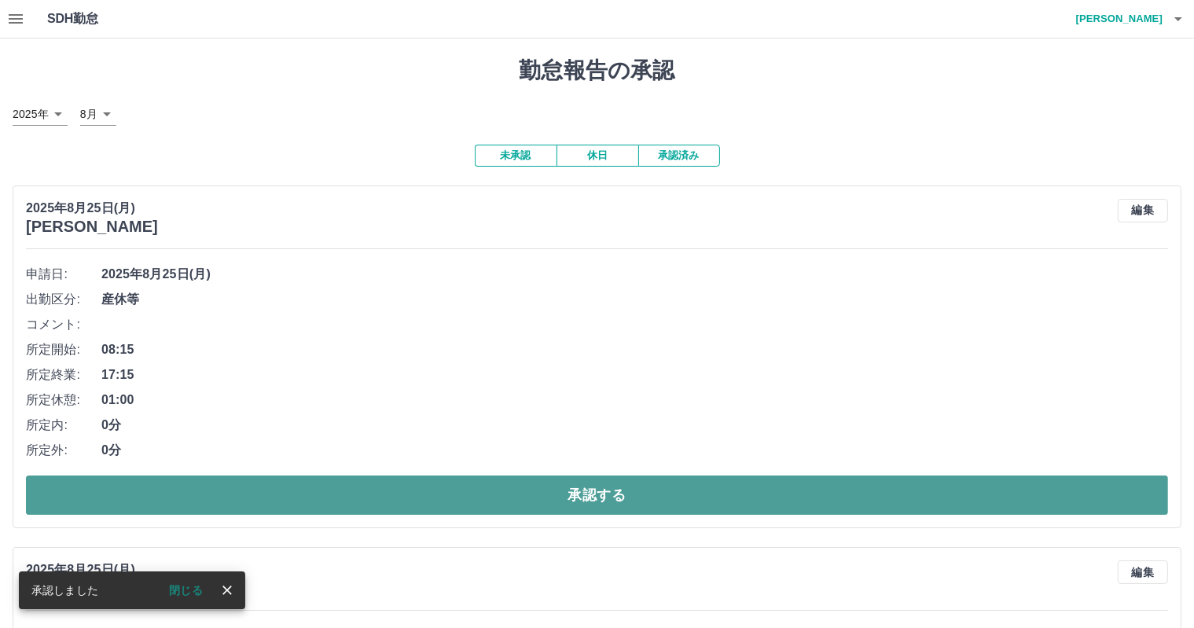
click at [409, 485] on button "承認する" at bounding box center [597, 495] width 1142 height 39
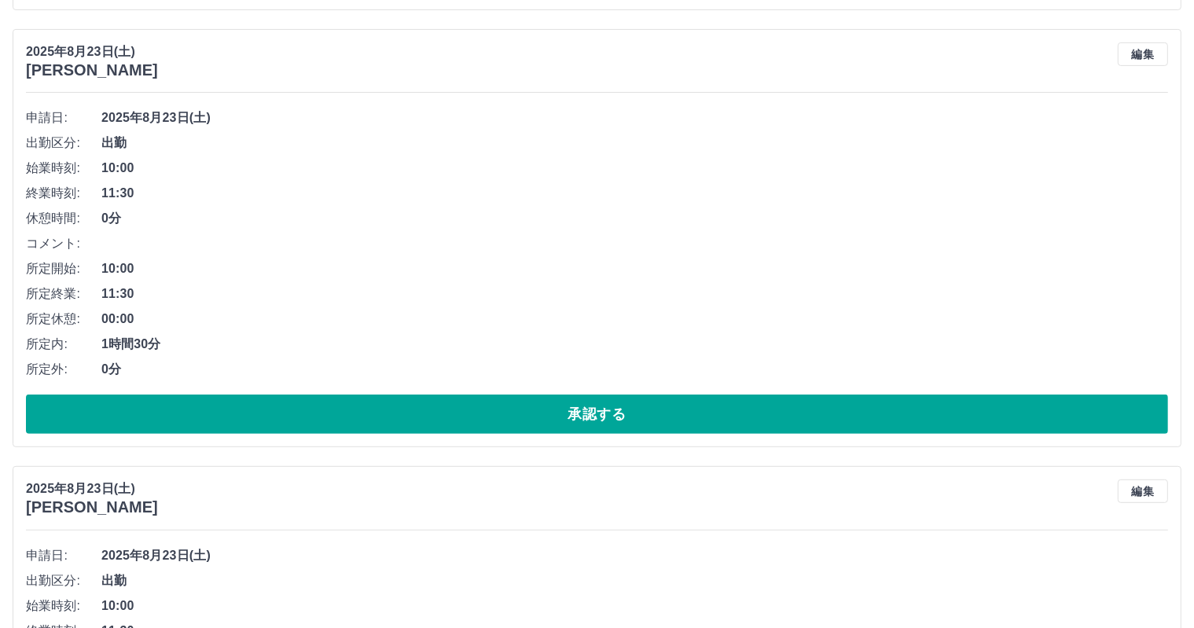
scroll to position [636, 0]
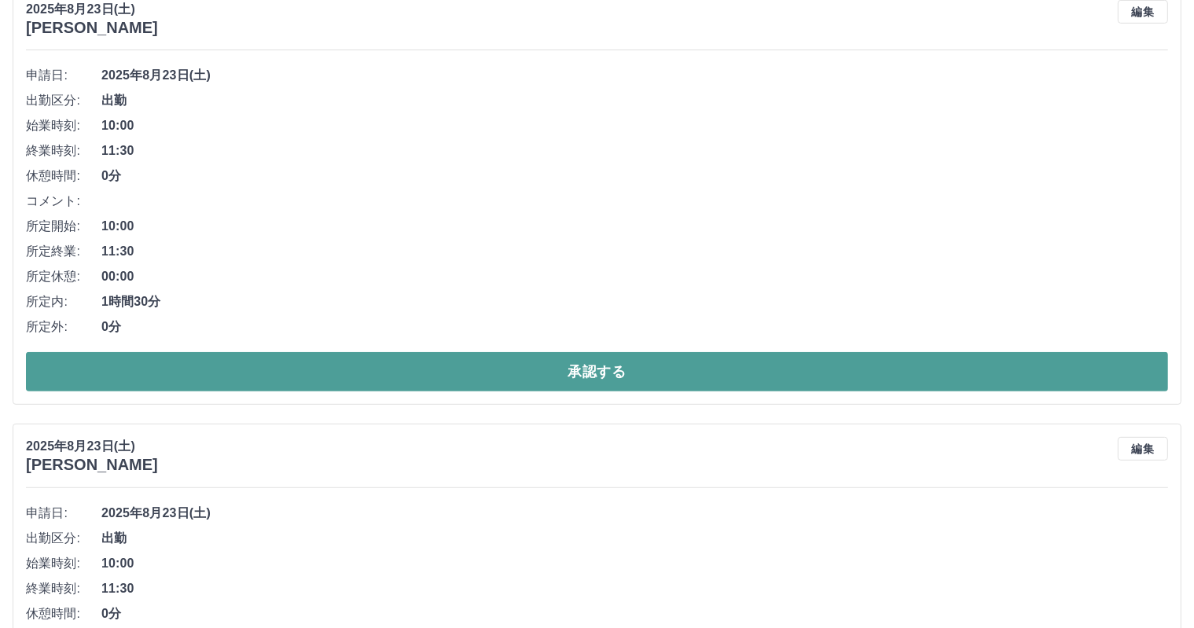
click at [498, 380] on button "承認する" at bounding box center [597, 371] width 1142 height 39
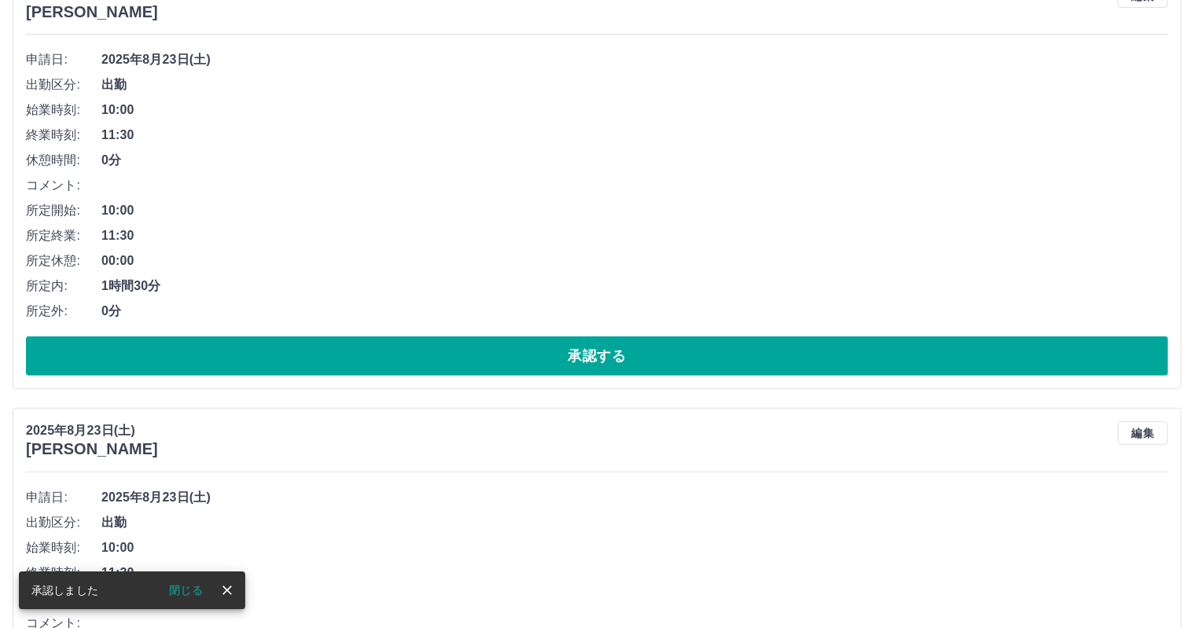
scroll to position [668, 0]
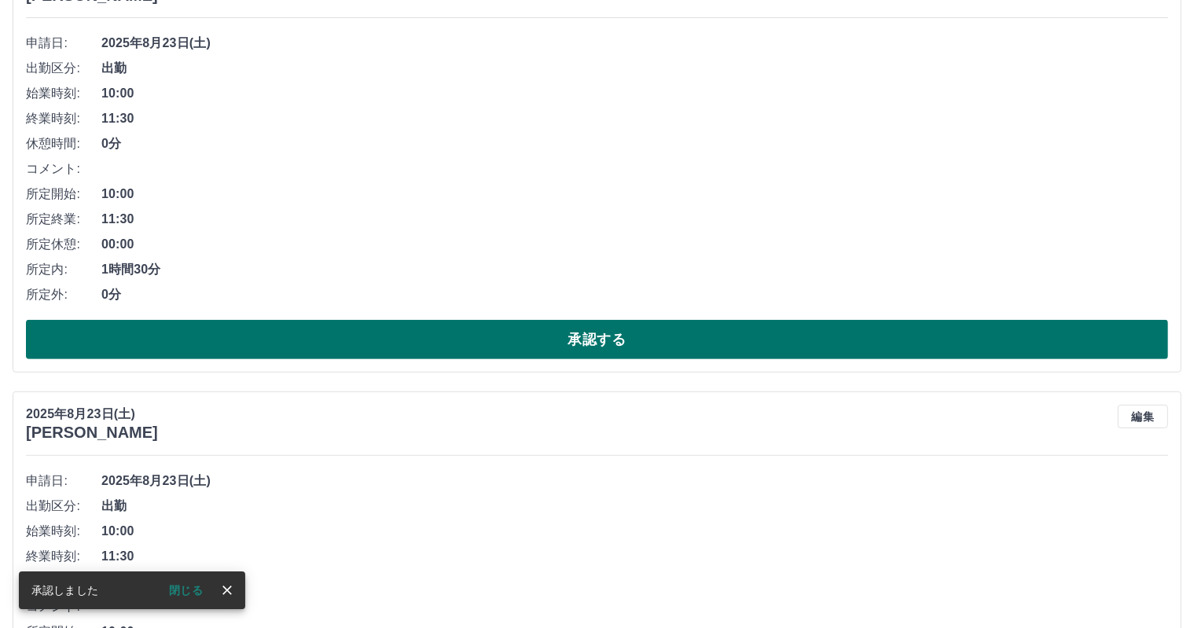
click at [491, 339] on button "承認する" at bounding box center [597, 339] width 1142 height 39
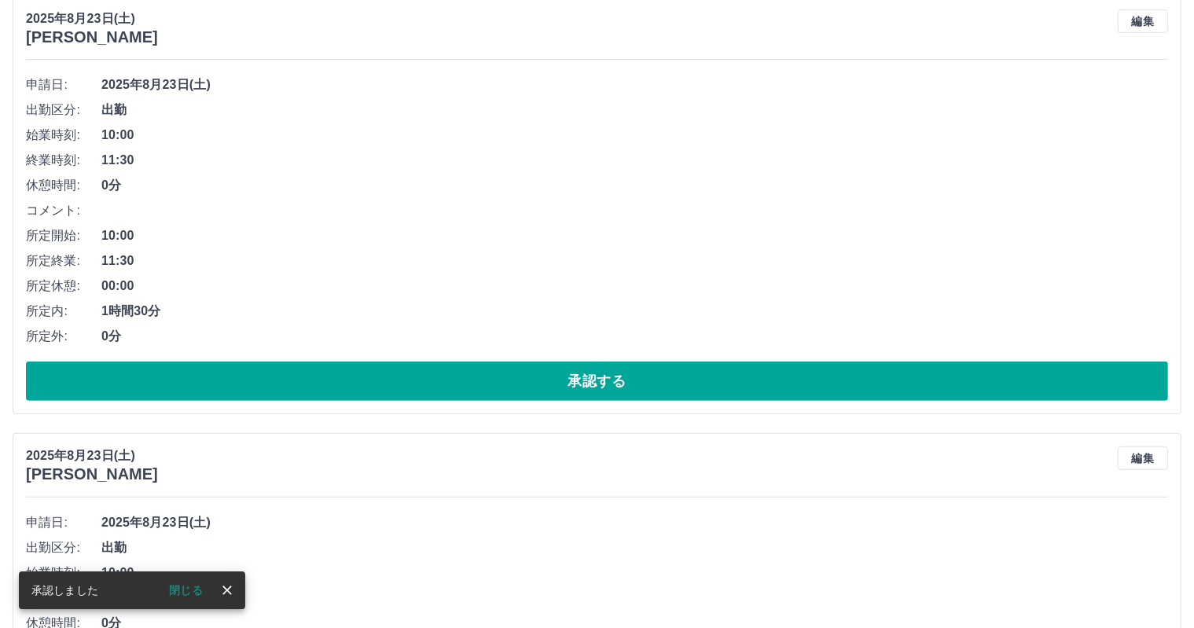
scroll to position [635, 0]
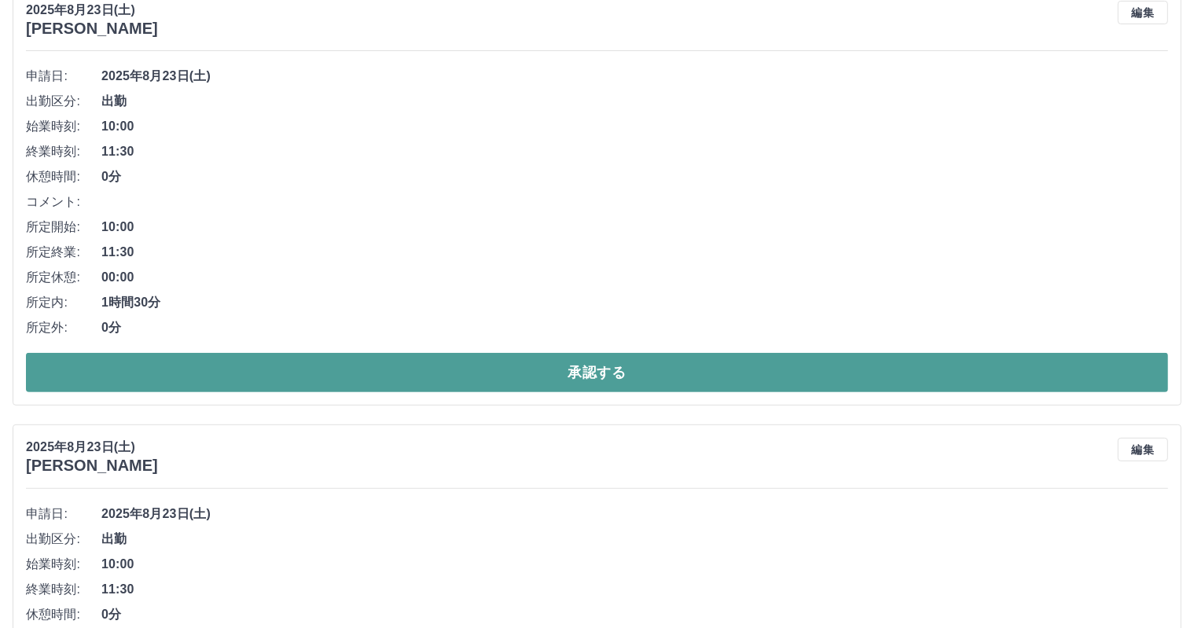
click at [477, 378] on button "承認する" at bounding box center [597, 372] width 1142 height 39
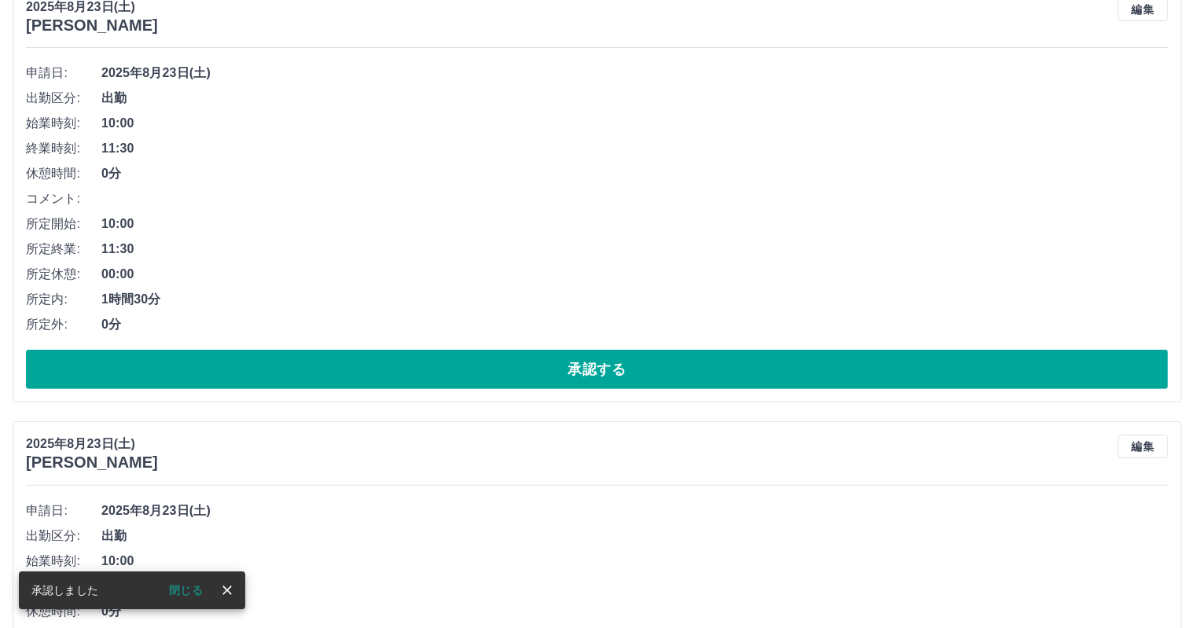
scroll to position [641, 0]
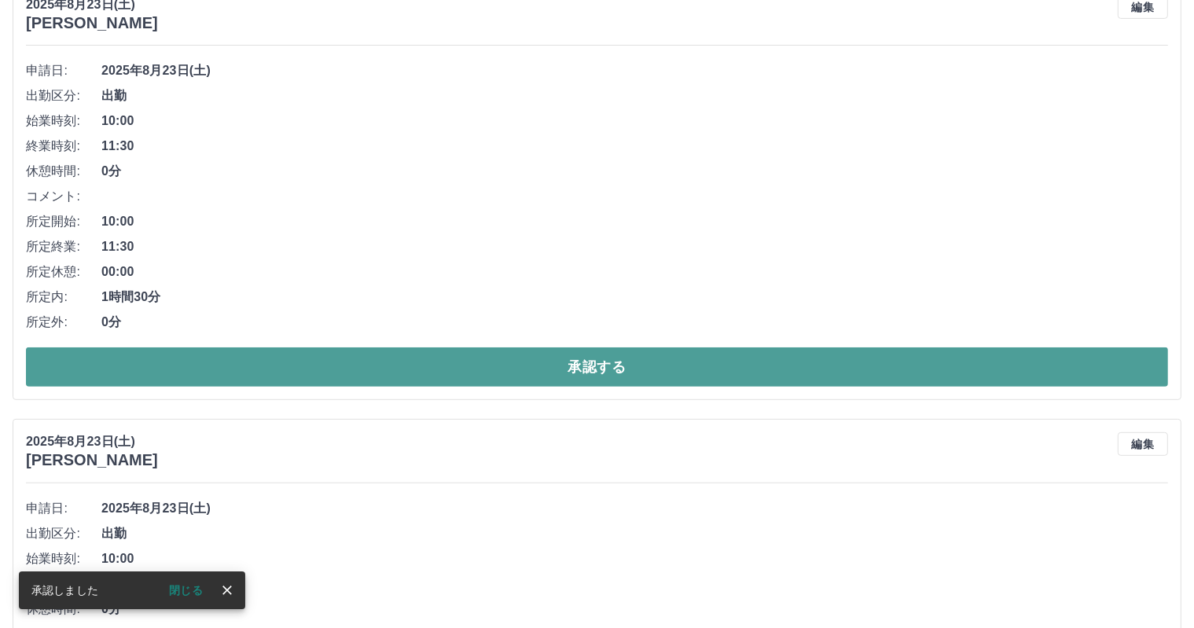
click at [477, 377] on button "承認する" at bounding box center [597, 366] width 1142 height 39
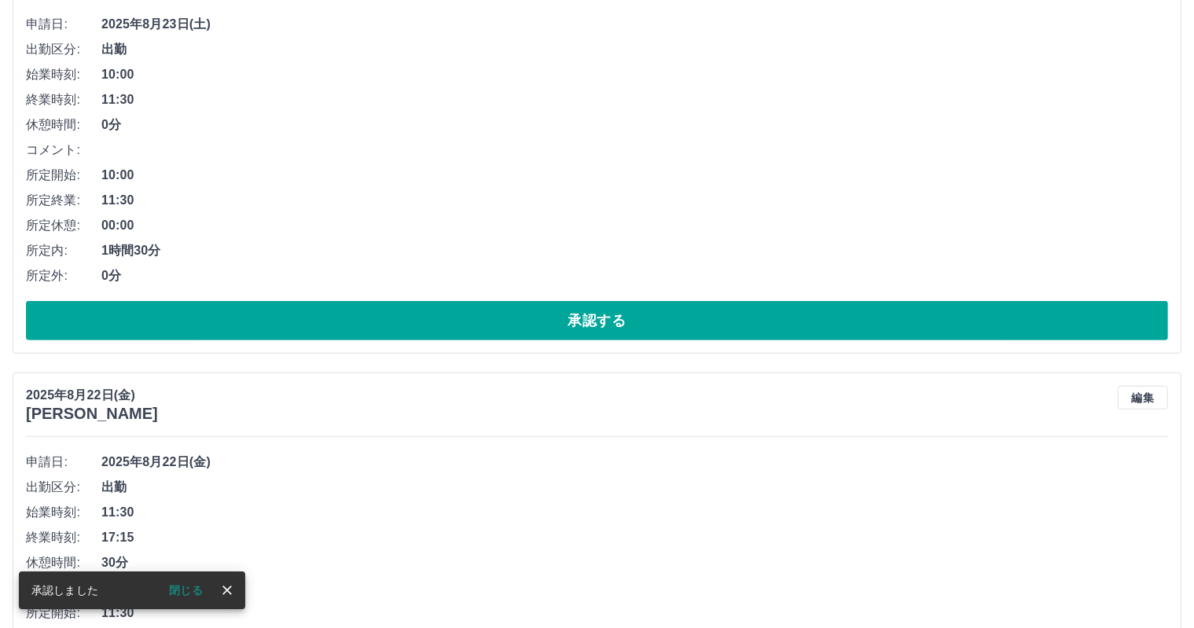
scroll to position [688, 0]
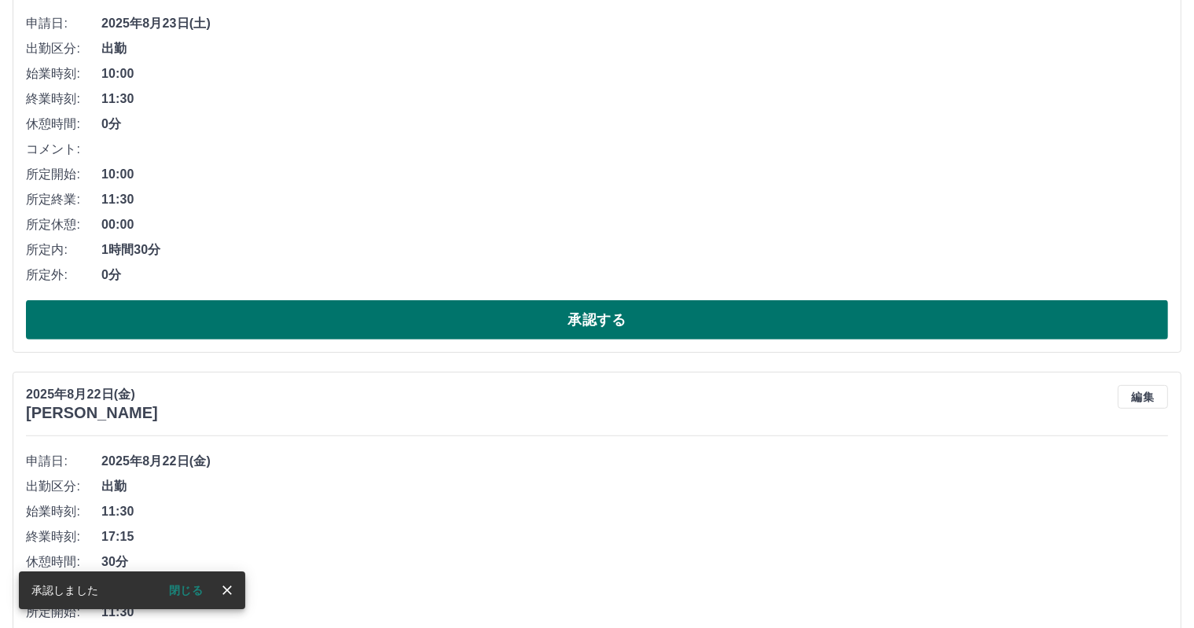
click at [478, 328] on button "承認する" at bounding box center [597, 319] width 1142 height 39
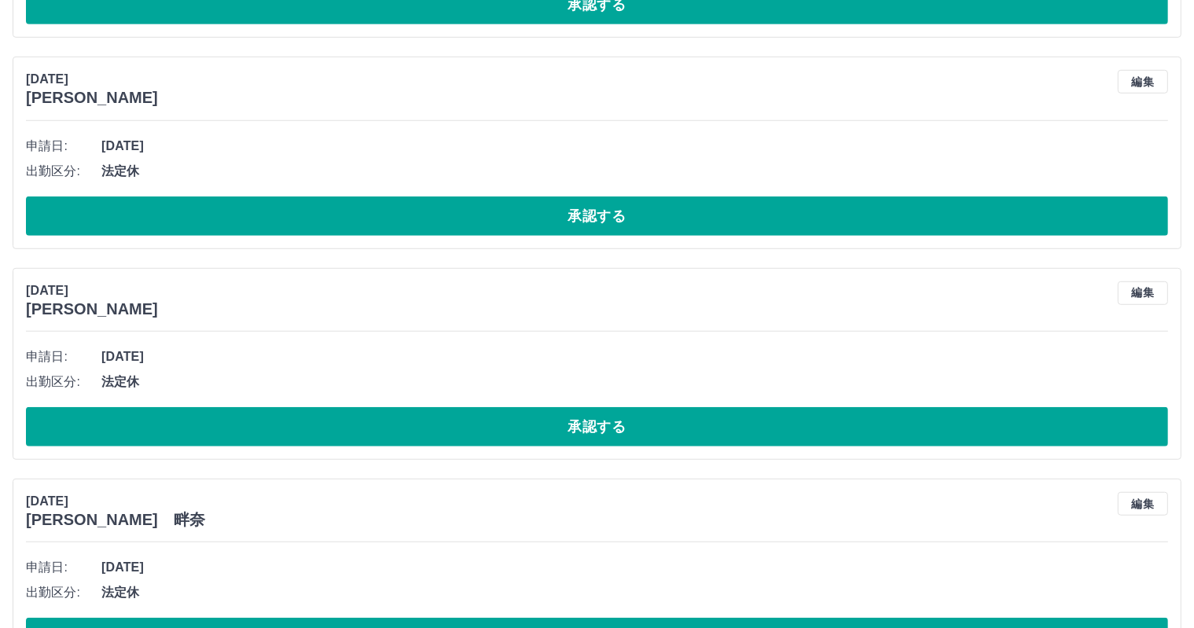
scroll to position [1061, 0]
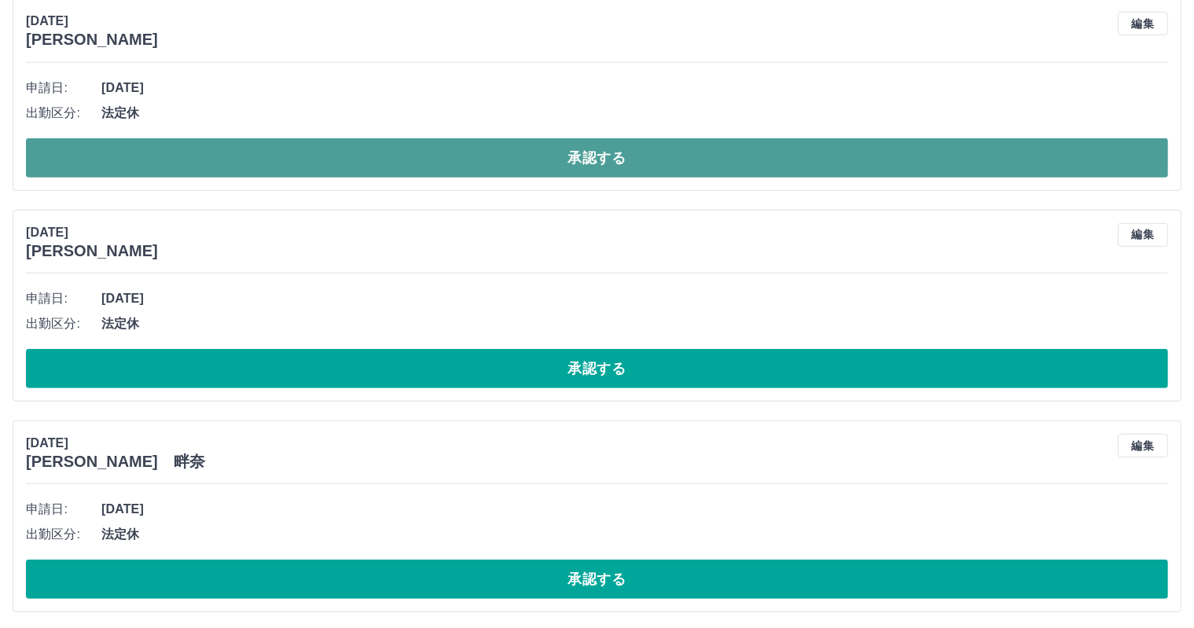
click at [766, 148] on button "承認する" at bounding box center [597, 157] width 1142 height 39
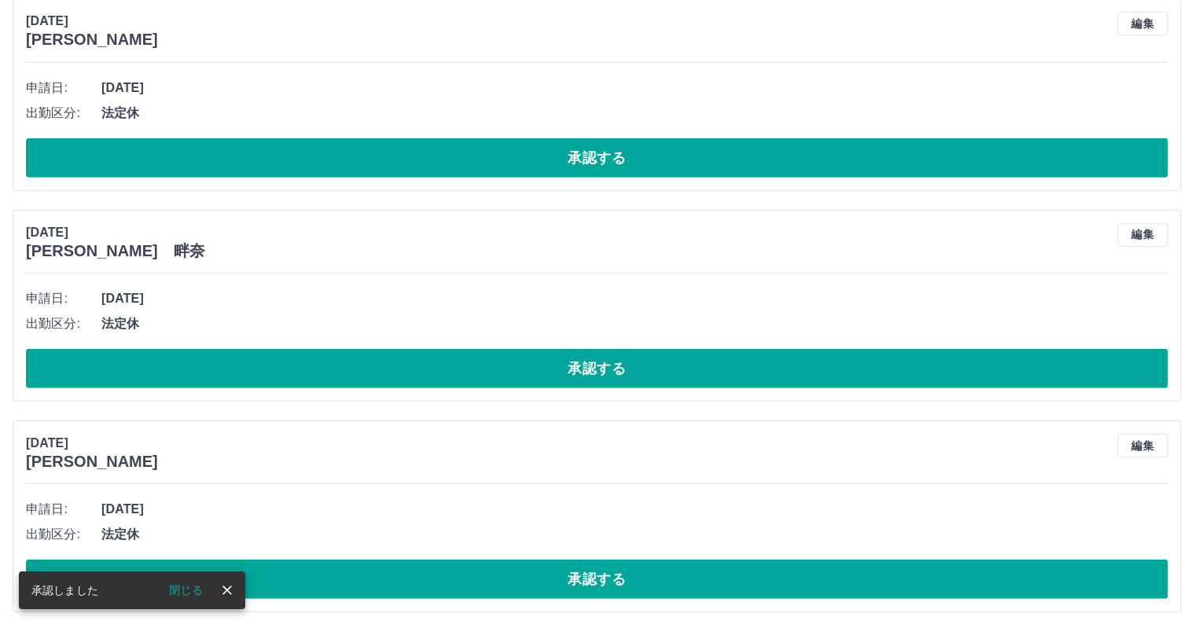
scroll to position [851, 0]
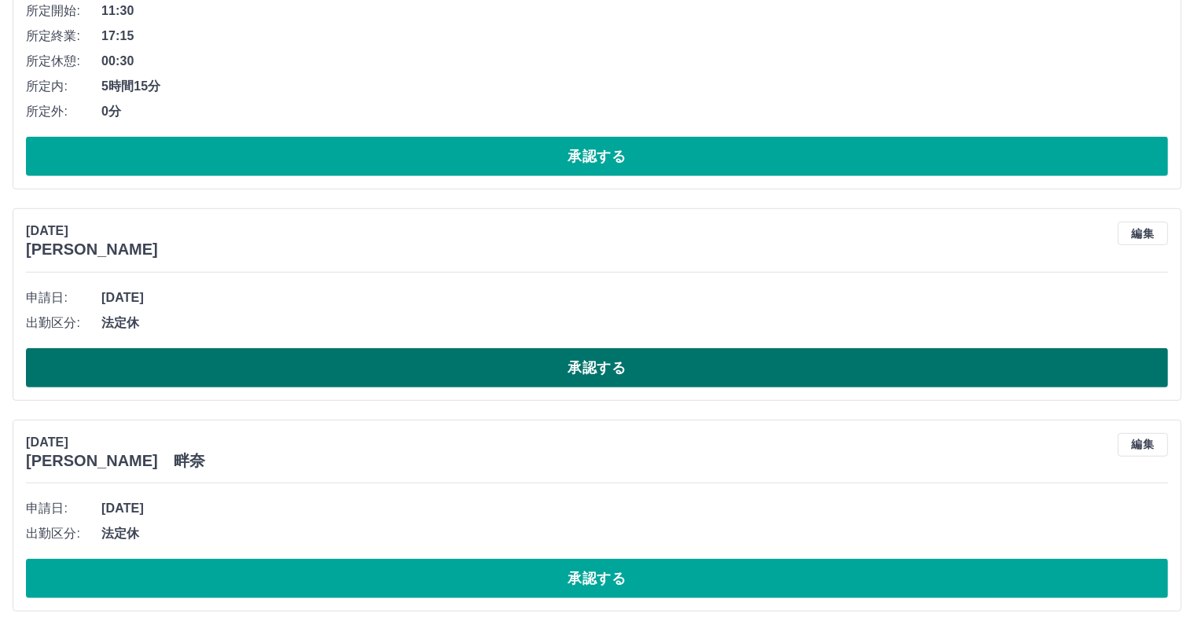
click at [481, 367] on button "承認する" at bounding box center [597, 367] width 1142 height 39
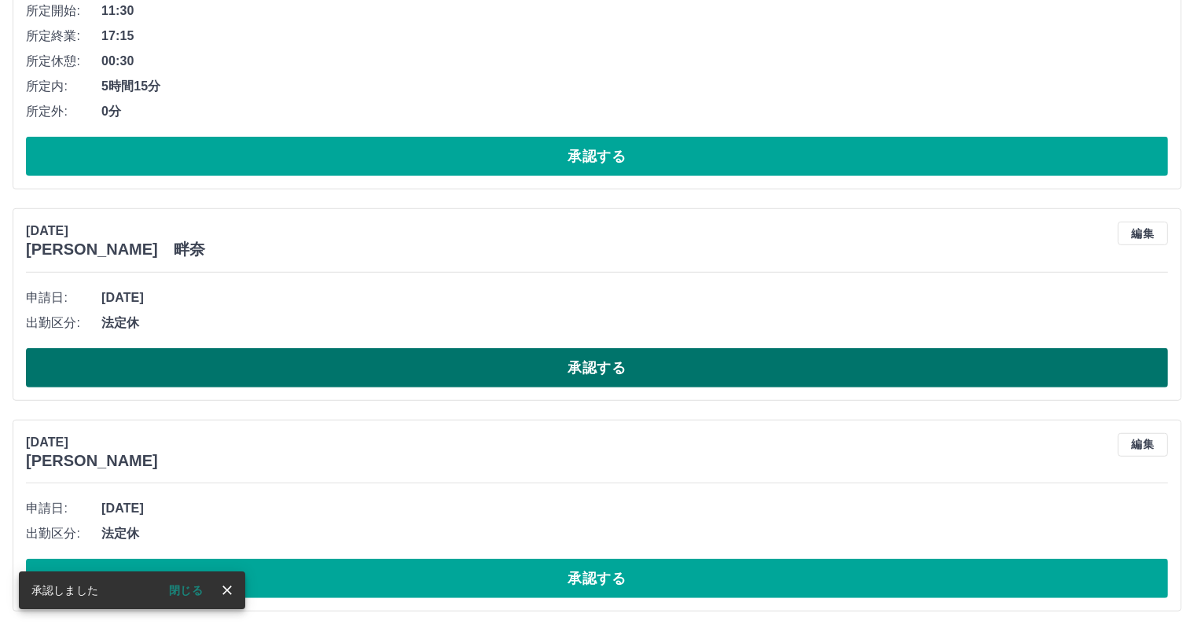
click at [481, 367] on button "承認する" at bounding box center [597, 367] width 1142 height 39
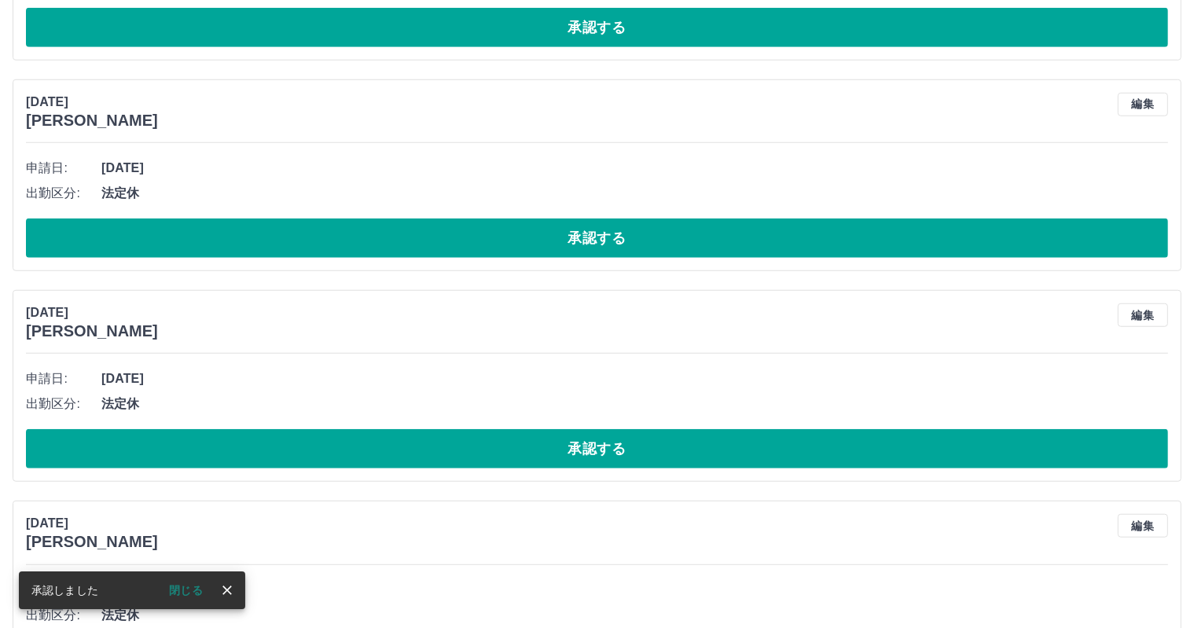
scroll to position [1270, 0]
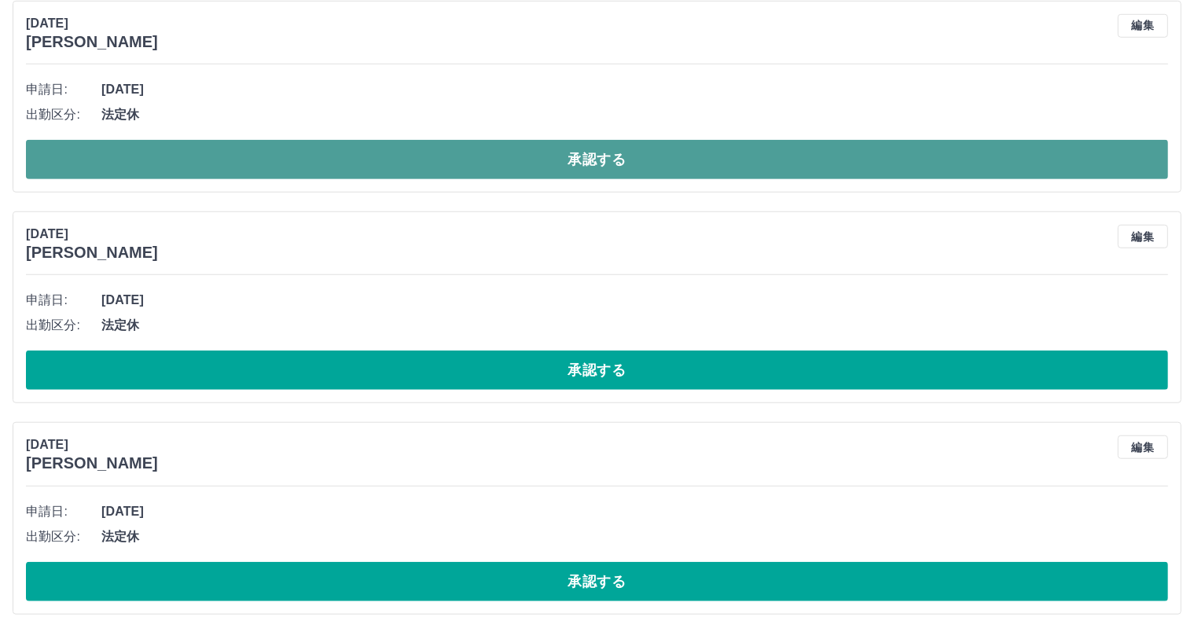
click at [496, 156] on button "承認する" at bounding box center [597, 159] width 1142 height 39
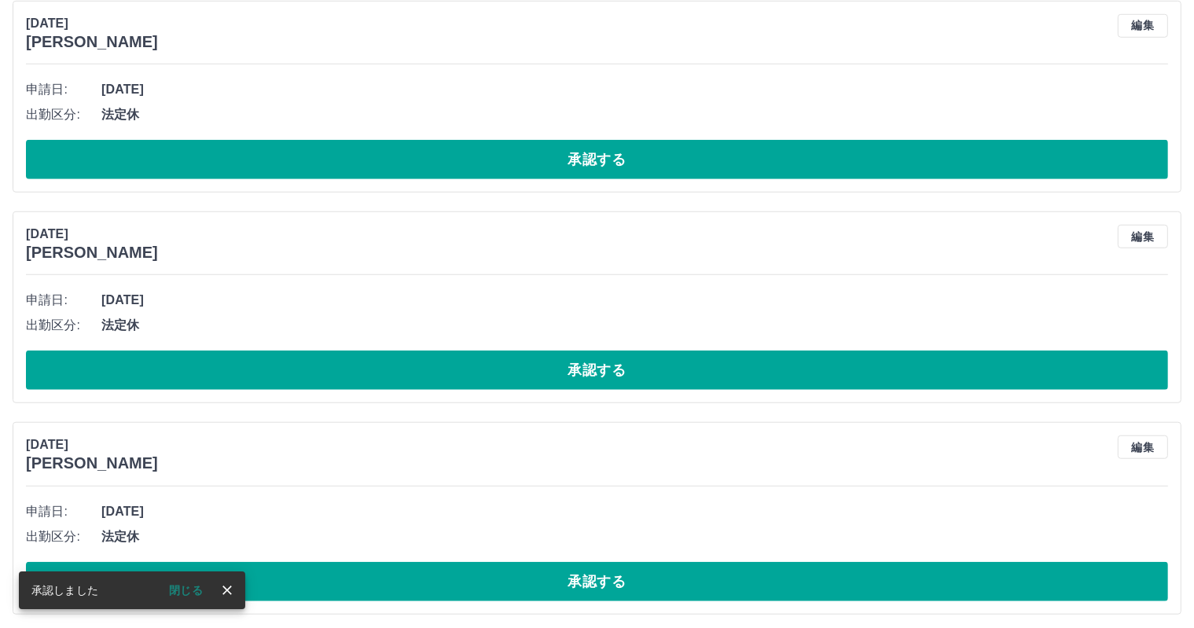
scroll to position [1059, 0]
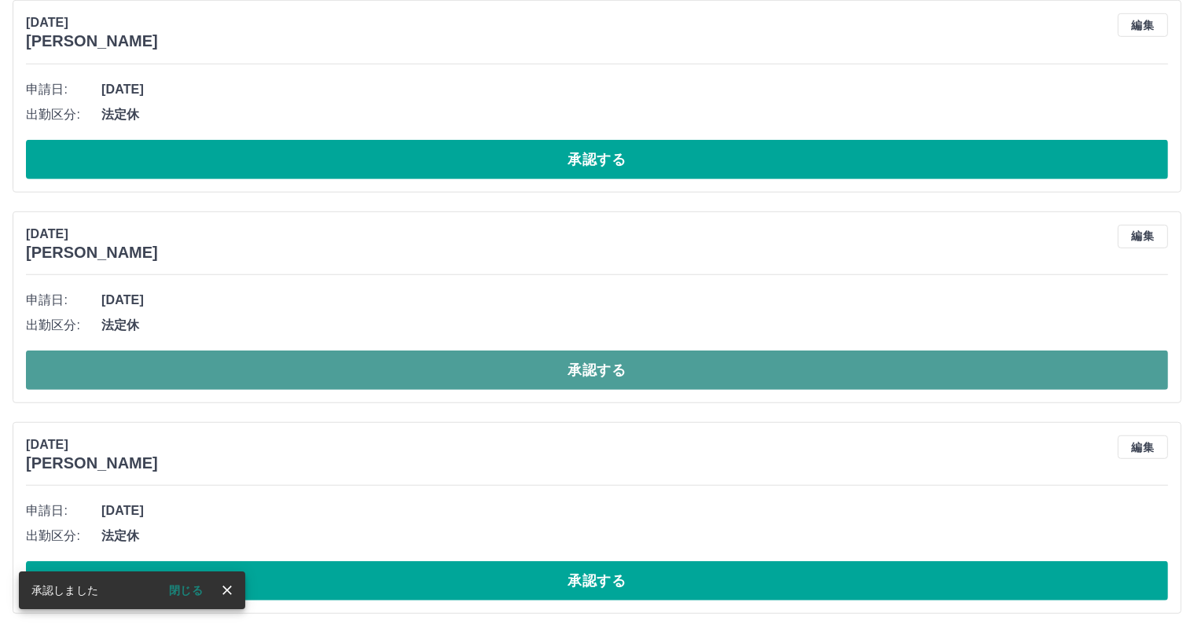
click at [470, 373] on button "承認する" at bounding box center [597, 370] width 1142 height 39
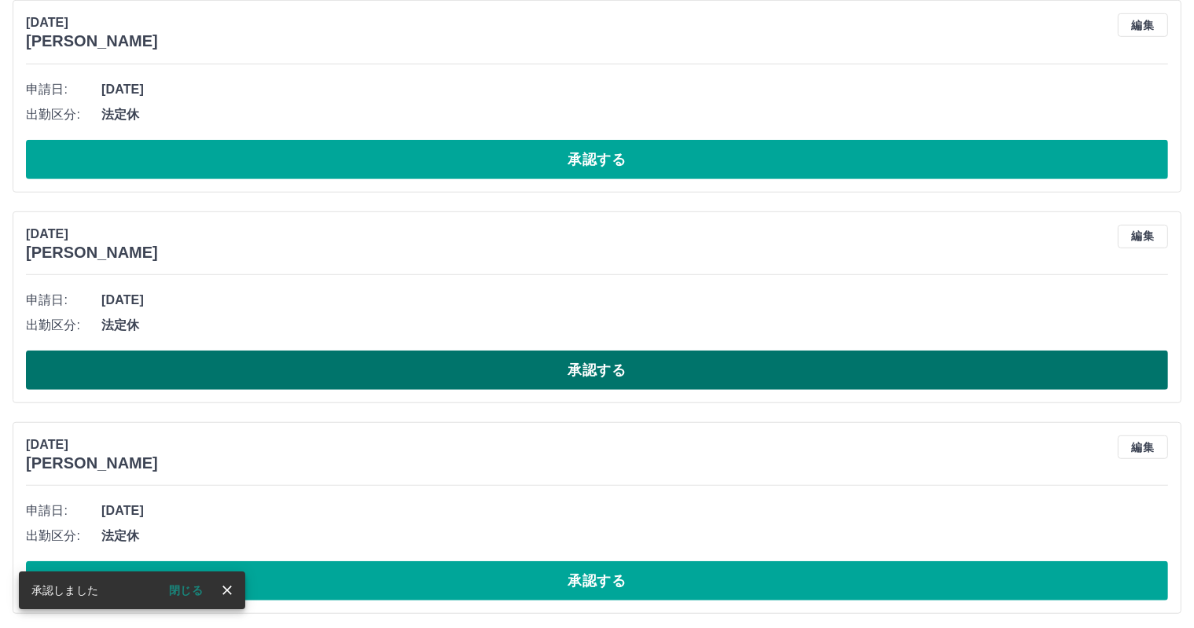
click at [470, 373] on button "承認する" at bounding box center [597, 370] width 1142 height 39
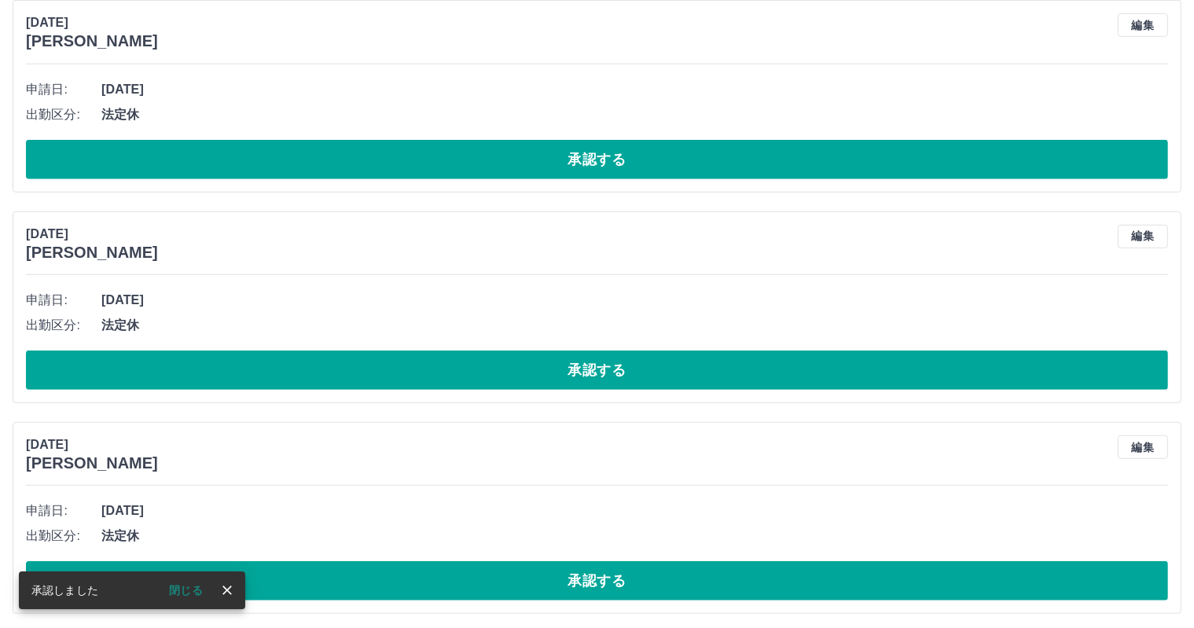
click at [470, 373] on button "承認する" at bounding box center [597, 370] width 1142 height 39
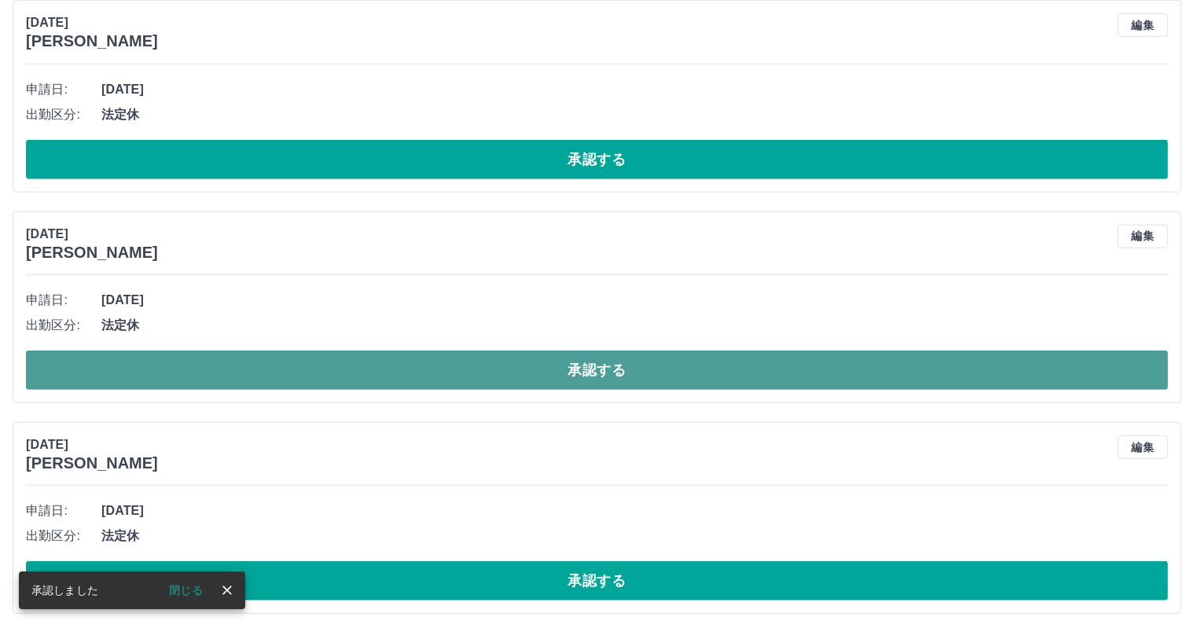
click at [470, 373] on button "承認する" at bounding box center [597, 370] width 1142 height 39
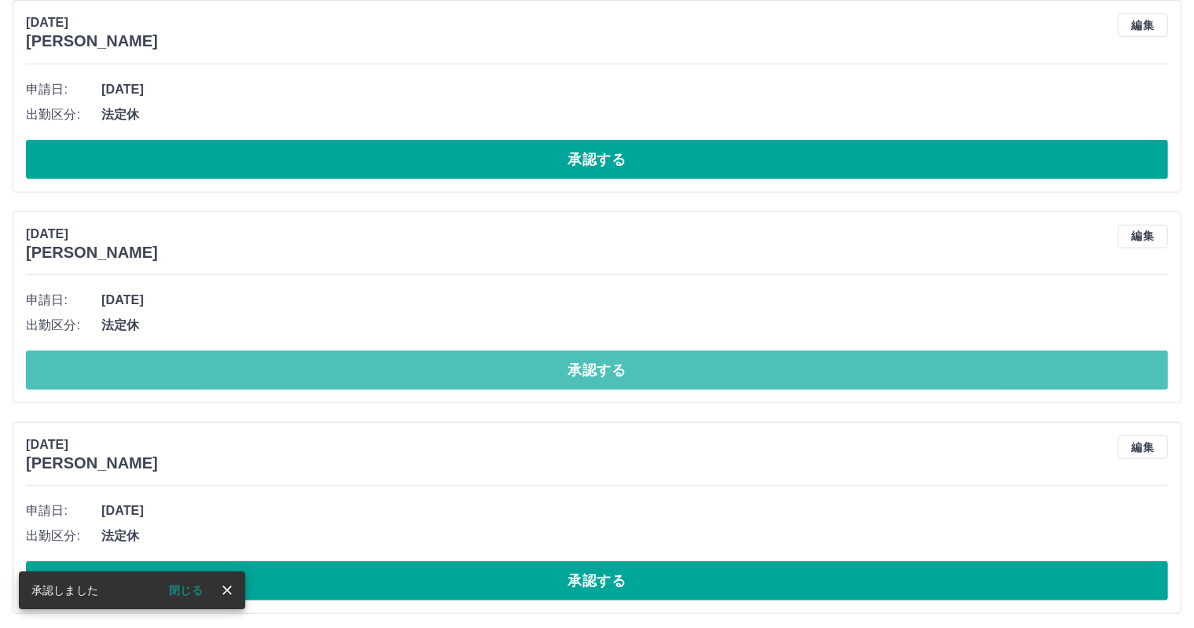
click at [470, 373] on button "承認する" at bounding box center [597, 370] width 1142 height 39
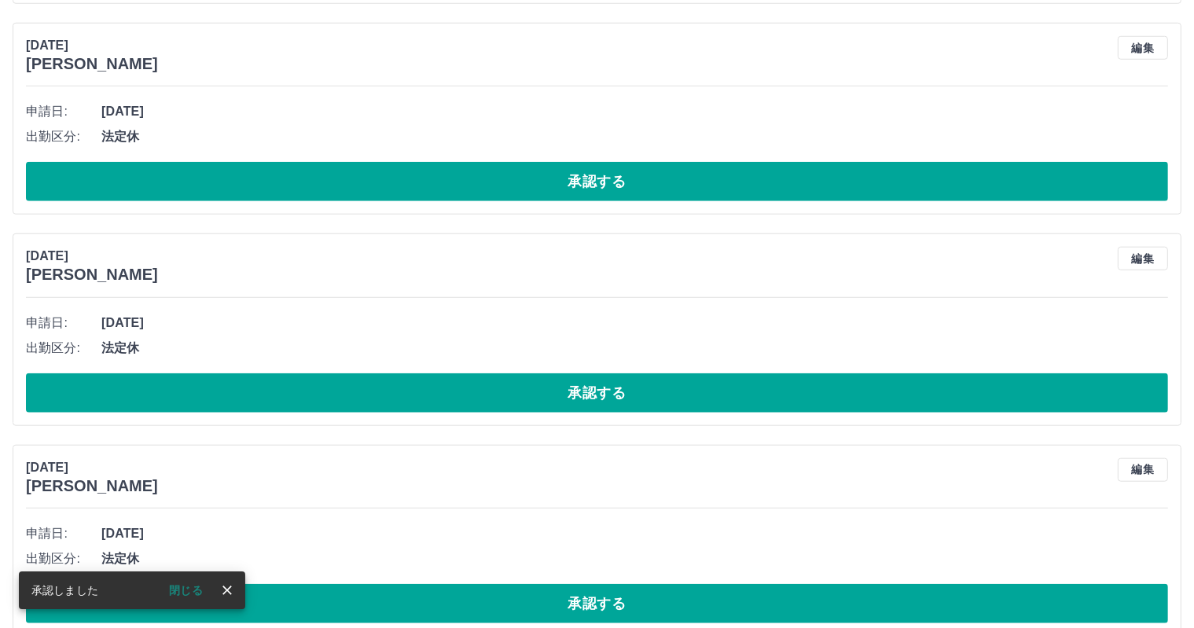
scroll to position [1468, 0]
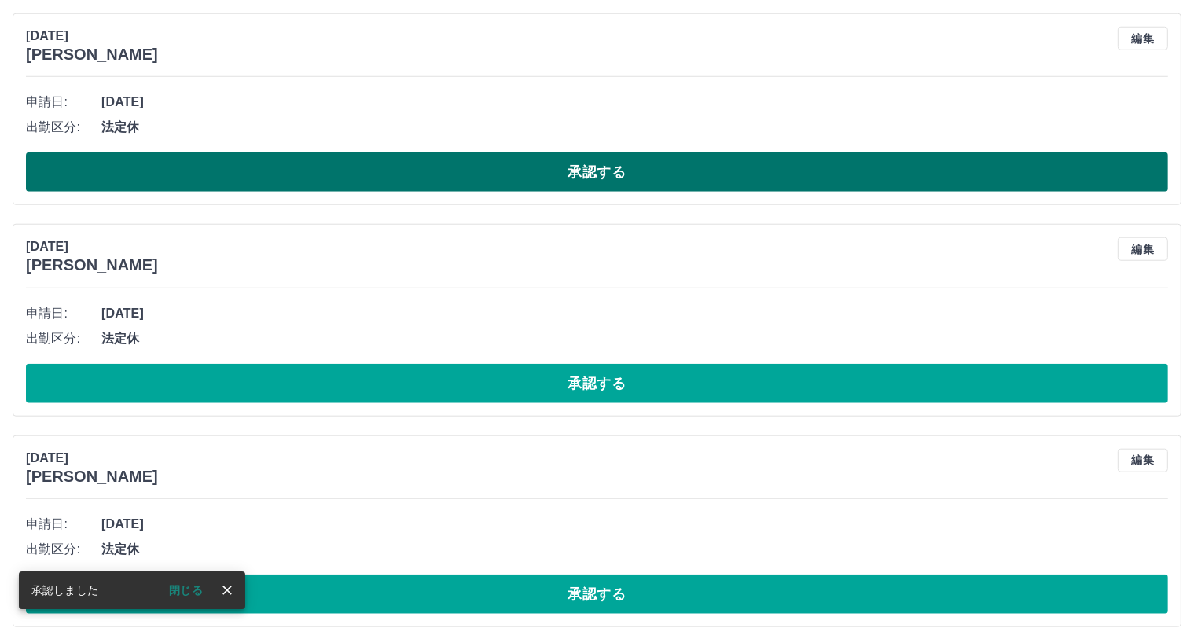
click at [538, 169] on button "承認する" at bounding box center [597, 171] width 1142 height 39
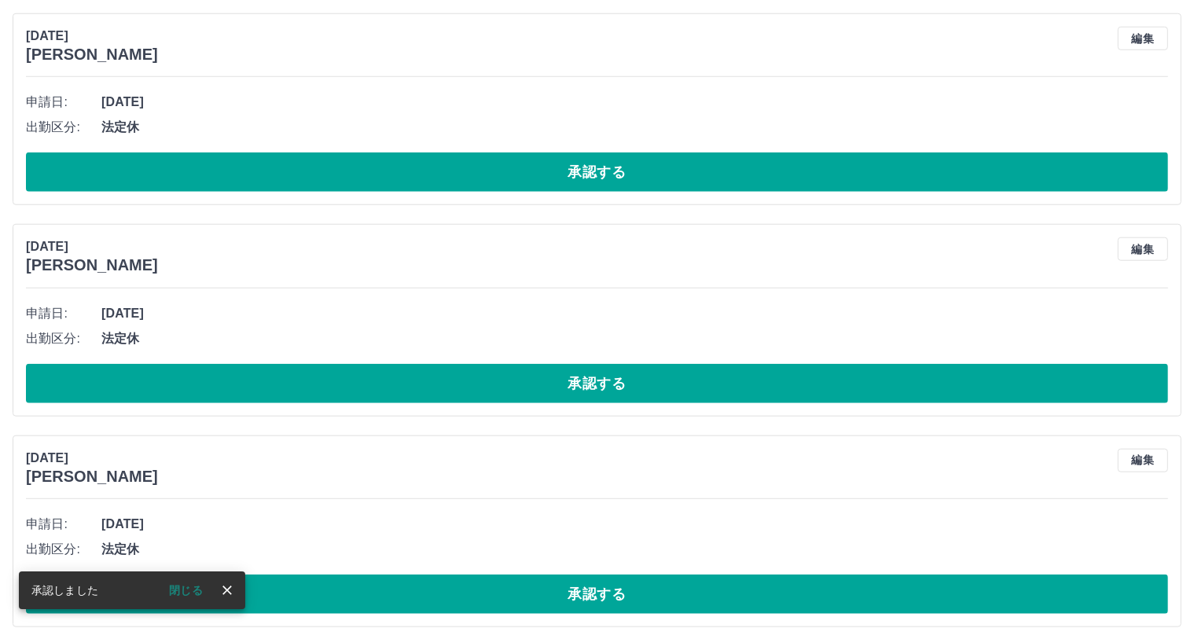
scroll to position [1258, 0]
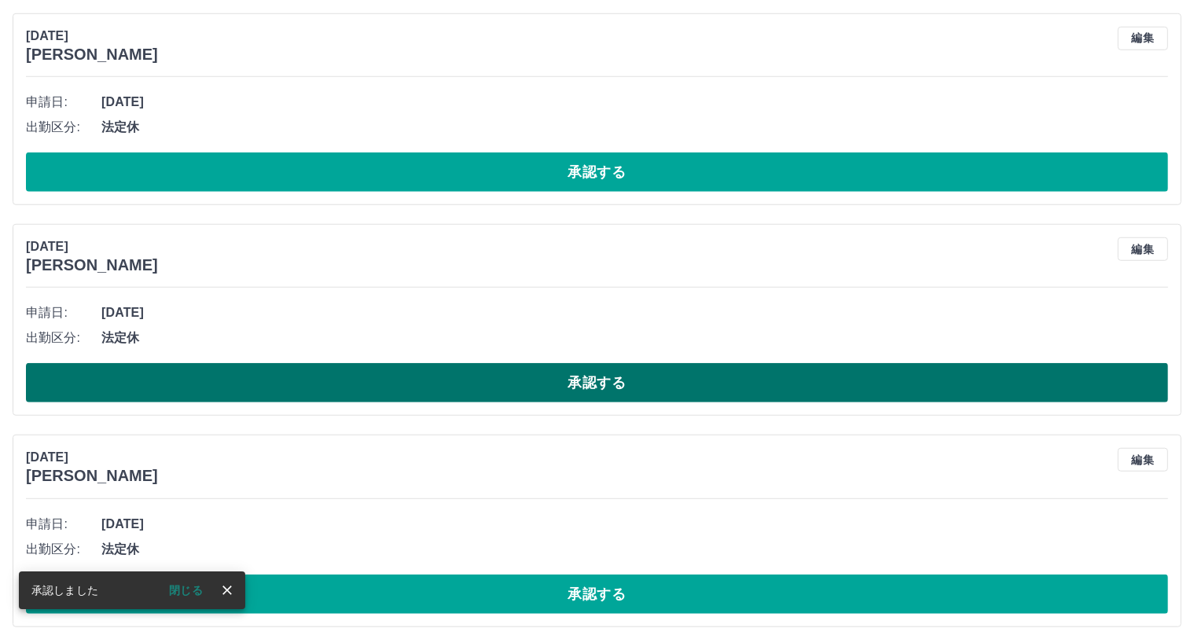
click at [476, 391] on button "承認する" at bounding box center [597, 382] width 1142 height 39
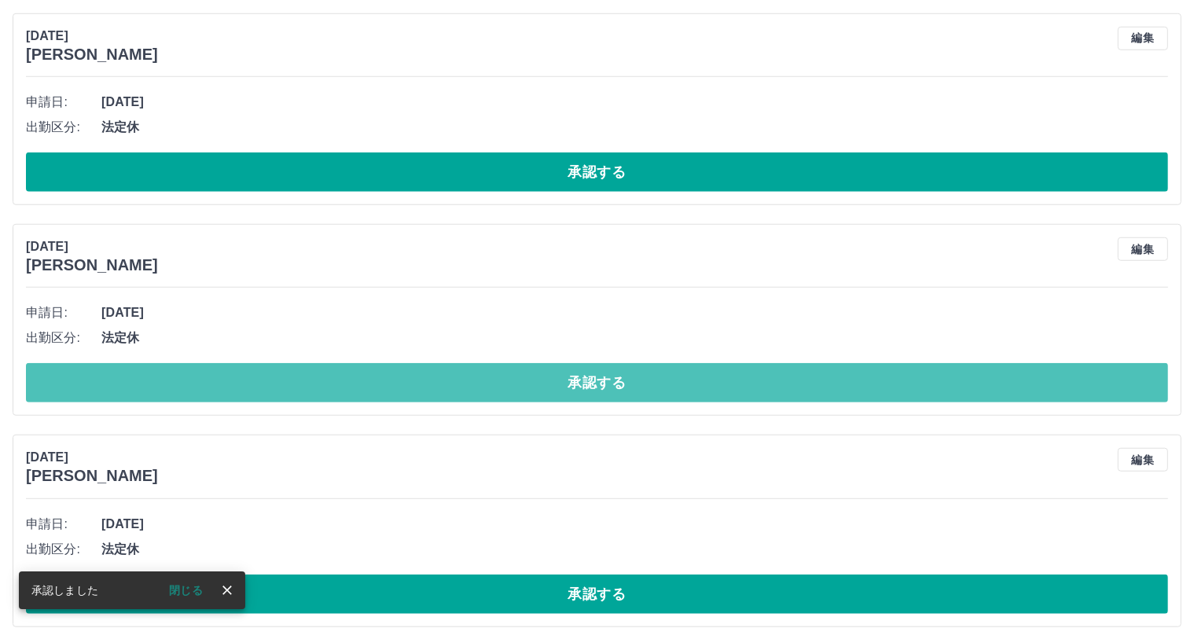
click at [476, 391] on button "承認する" at bounding box center [597, 382] width 1142 height 39
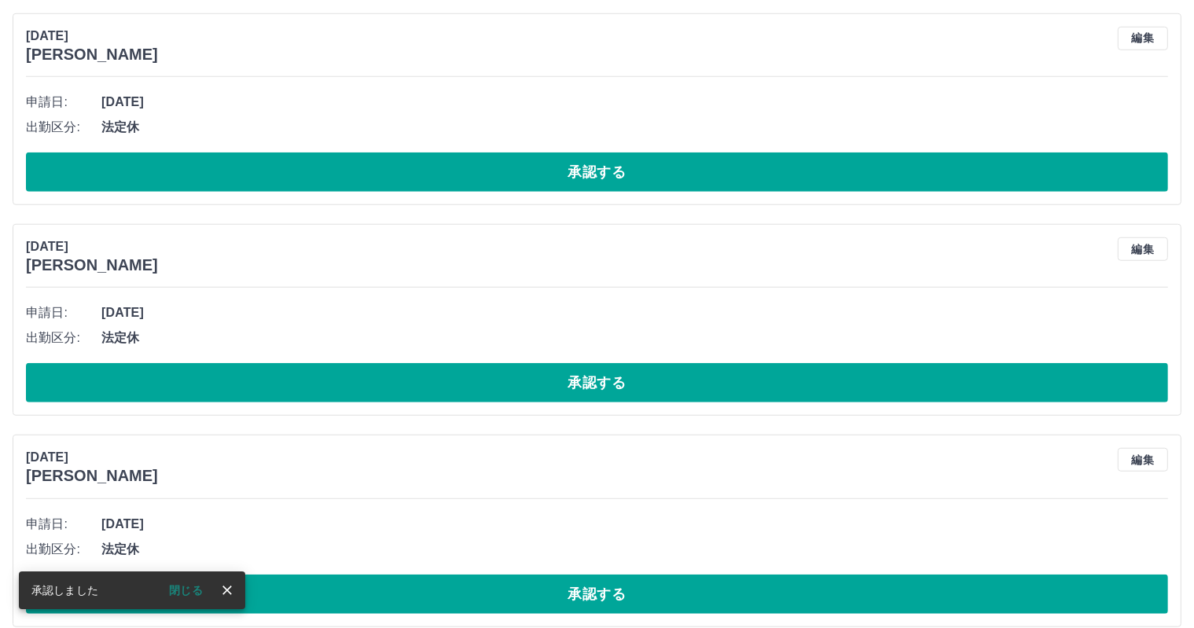
click at [476, 391] on button "承認する" at bounding box center [597, 382] width 1142 height 39
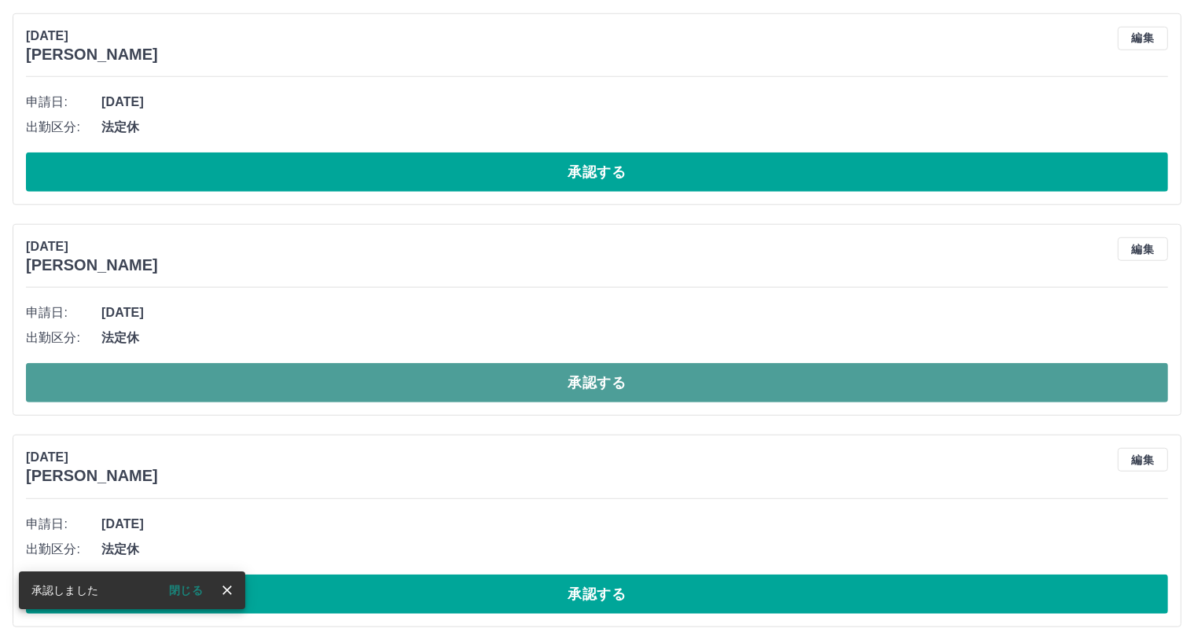
click at [476, 391] on button "承認する" at bounding box center [597, 382] width 1142 height 39
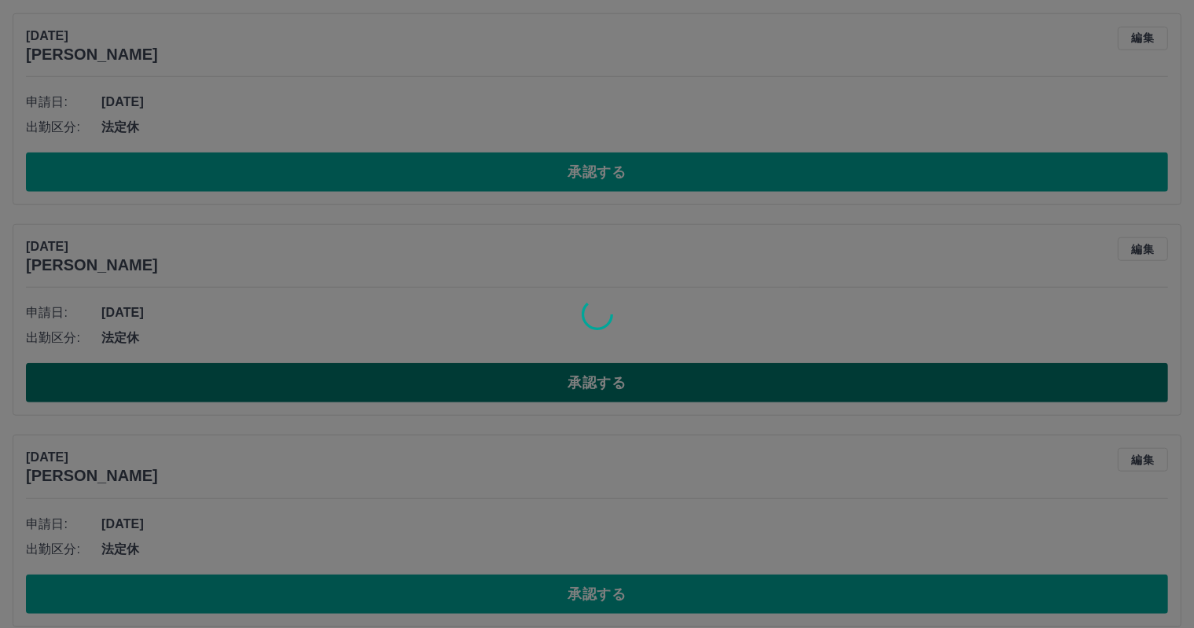
scroll to position [1063, 0]
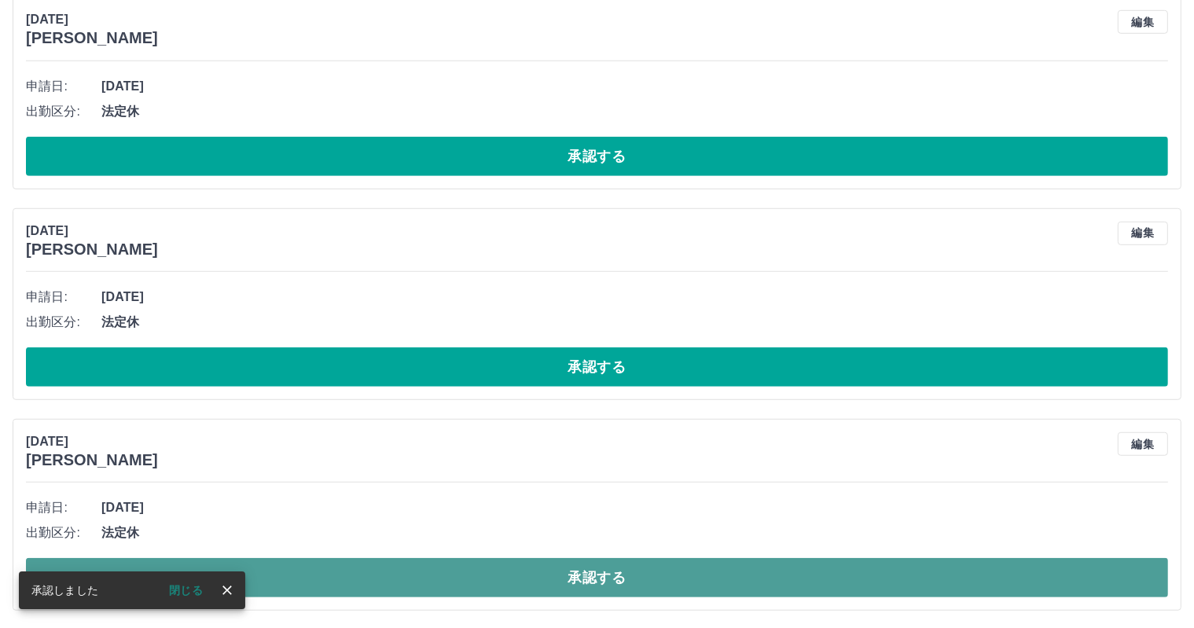
click at [479, 574] on button "承認する" at bounding box center [597, 577] width 1142 height 39
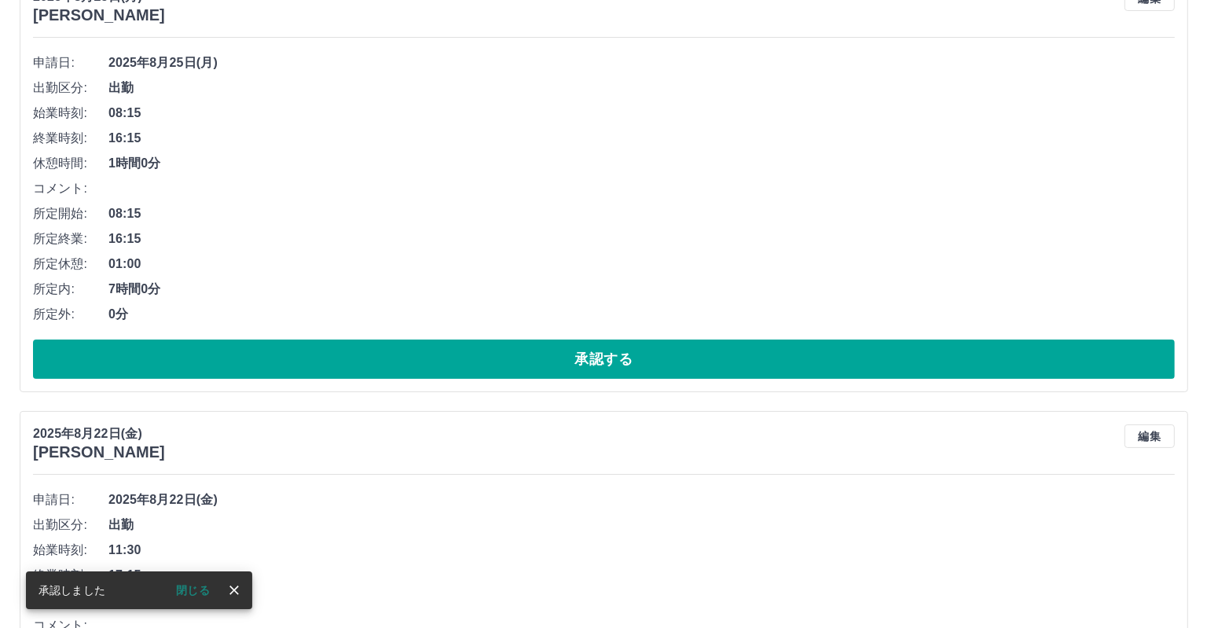
scroll to position [0, 0]
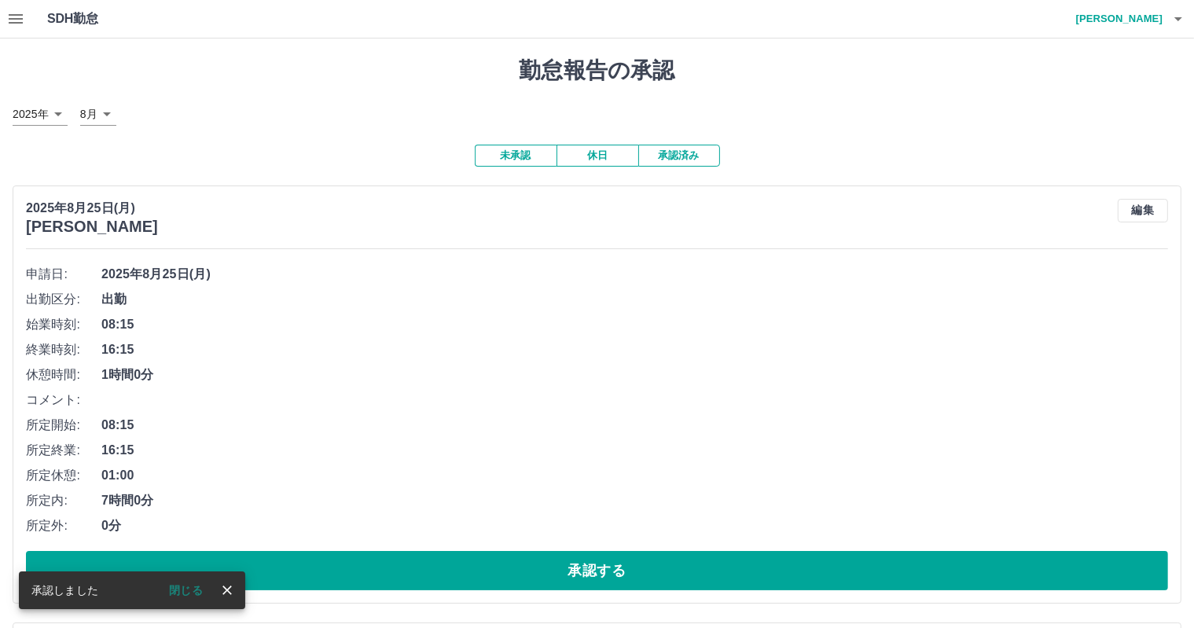
click at [1138, 18] on h4 "倉持　優美" at bounding box center [1115, 19] width 94 height 38
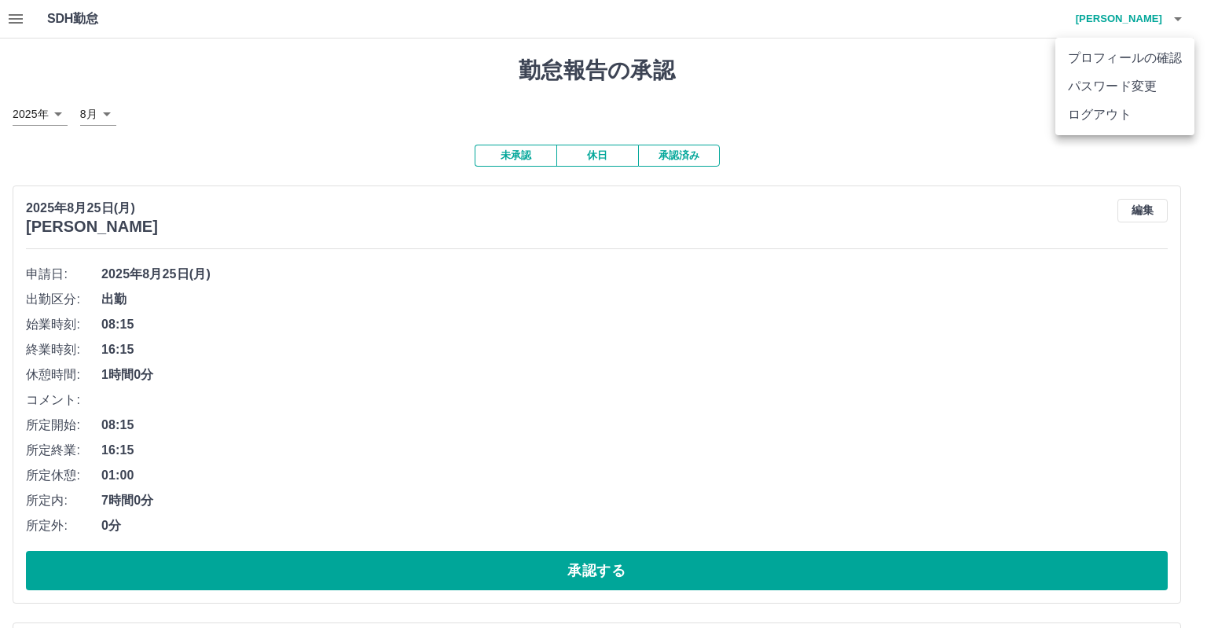
click at [1122, 112] on li "ログアウト" at bounding box center [1125, 115] width 139 height 28
